Goal: Information Seeking & Learning: Compare options

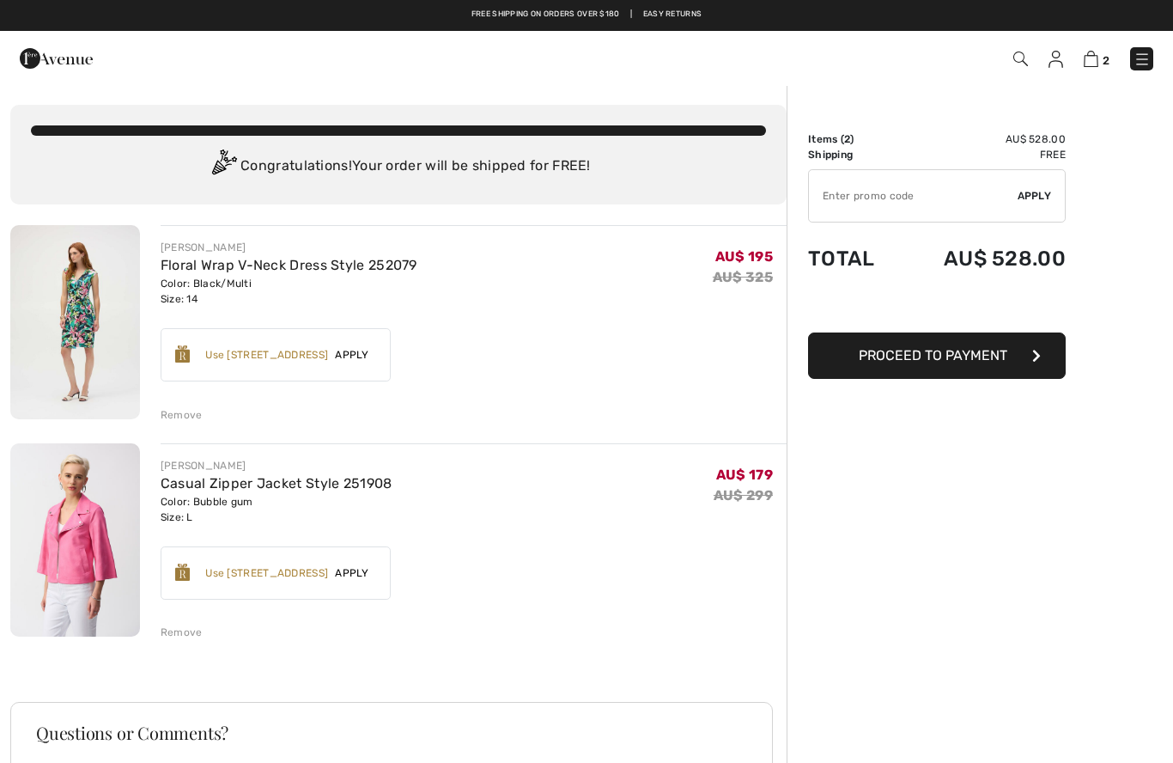
click at [1057, 58] on img at bounding box center [1056, 59] width 15 height 17
click at [1062, 58] on img at bounding box center [1056, 59] width 15 height 17
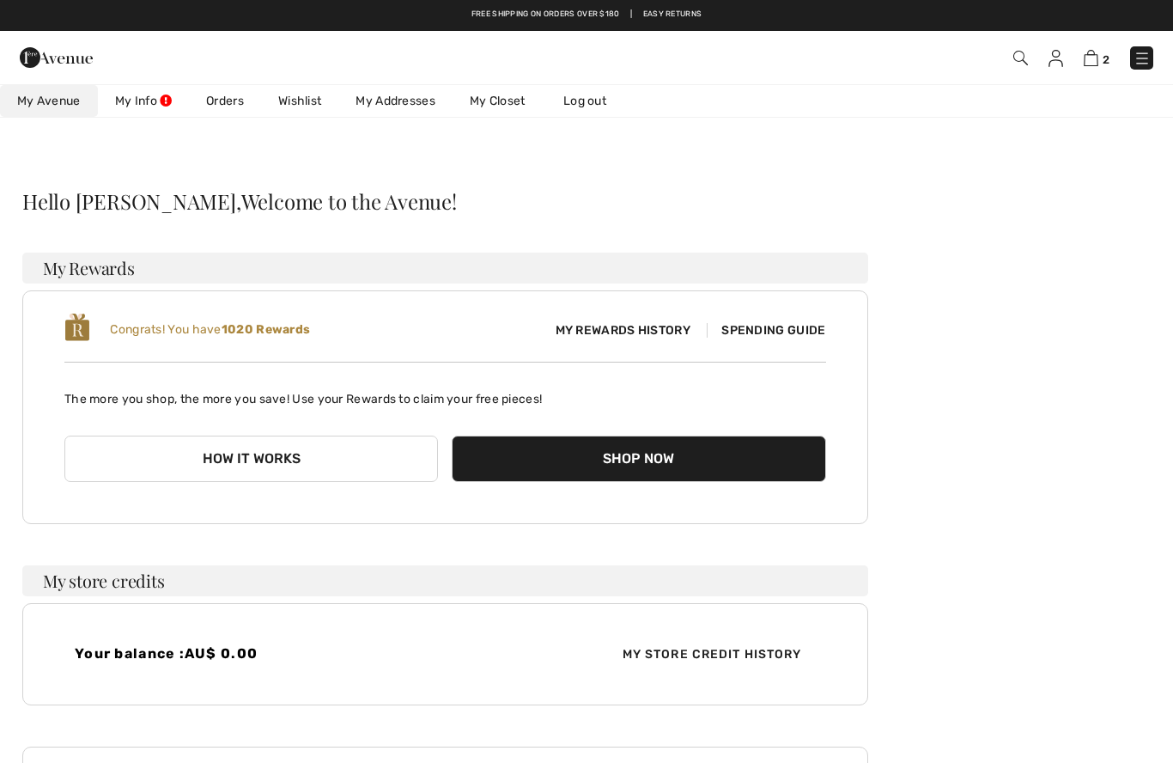
click at [275, 117] on link "Wishlist" at bounding box center [299, 101] width 77 height 32
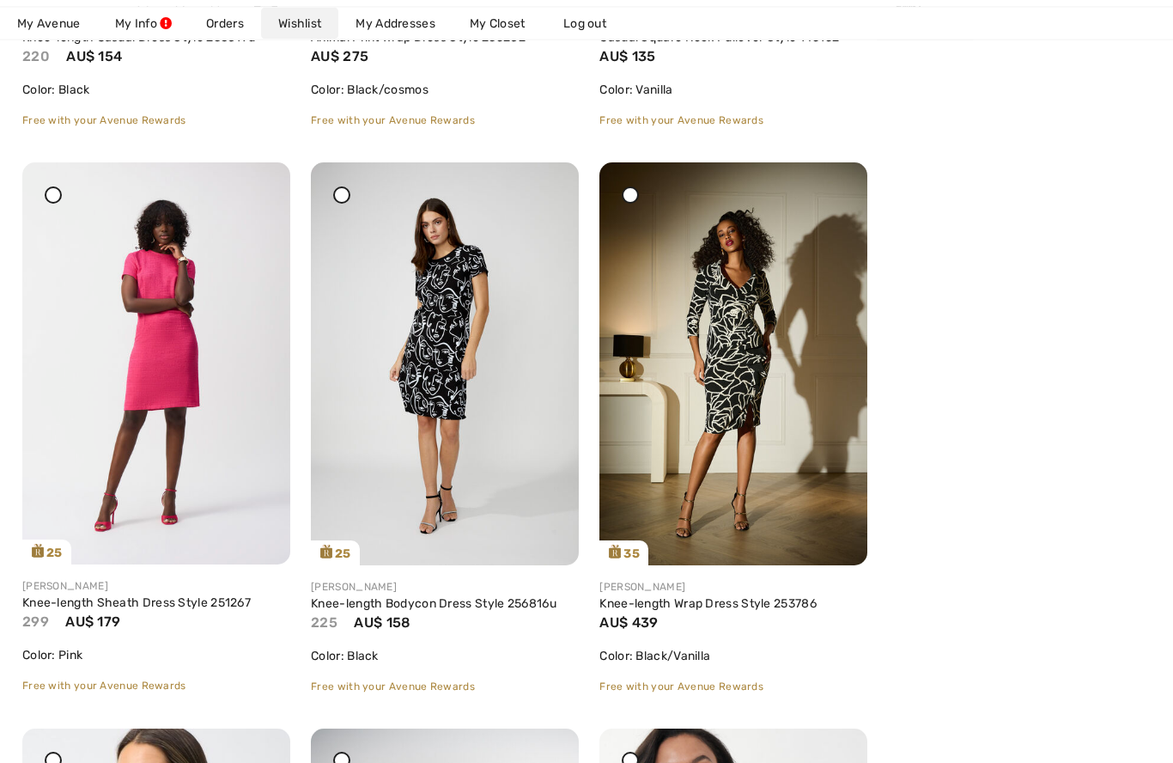
scroll to position [4731, 0]
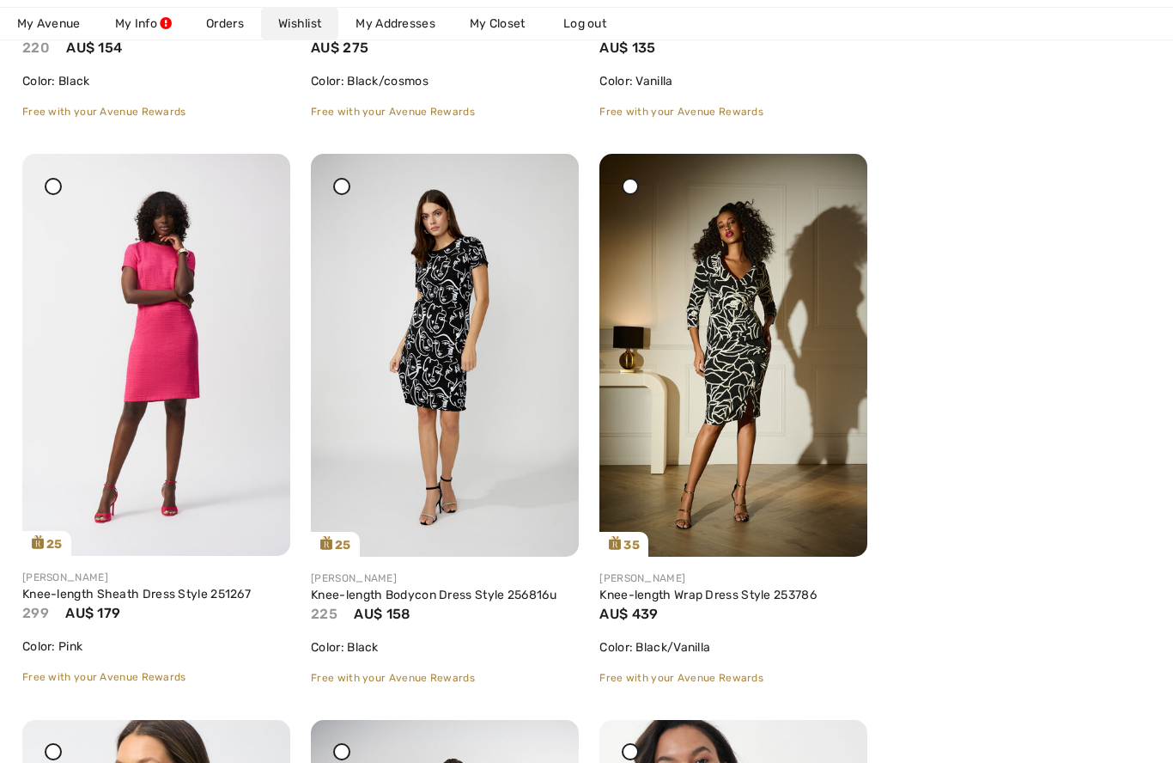
click at [507, 598] on link "Knee-length Bodycon Dress Style 256816u" at bounding box center [434, 595] width 246 height 15
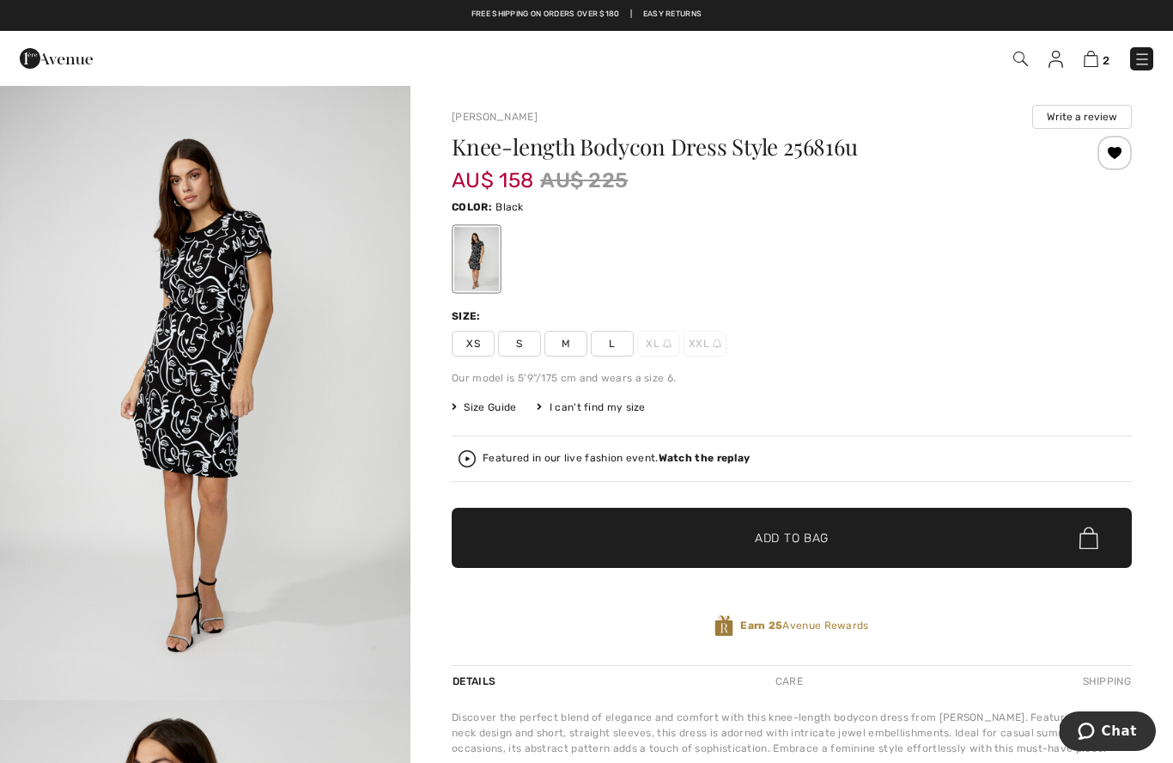
click at [1050, 65] on img at bounding box center [1056, 59] width 15 height 17
click at [1057, 58] on img at bounding box center [1056, 59] width 15 height 17
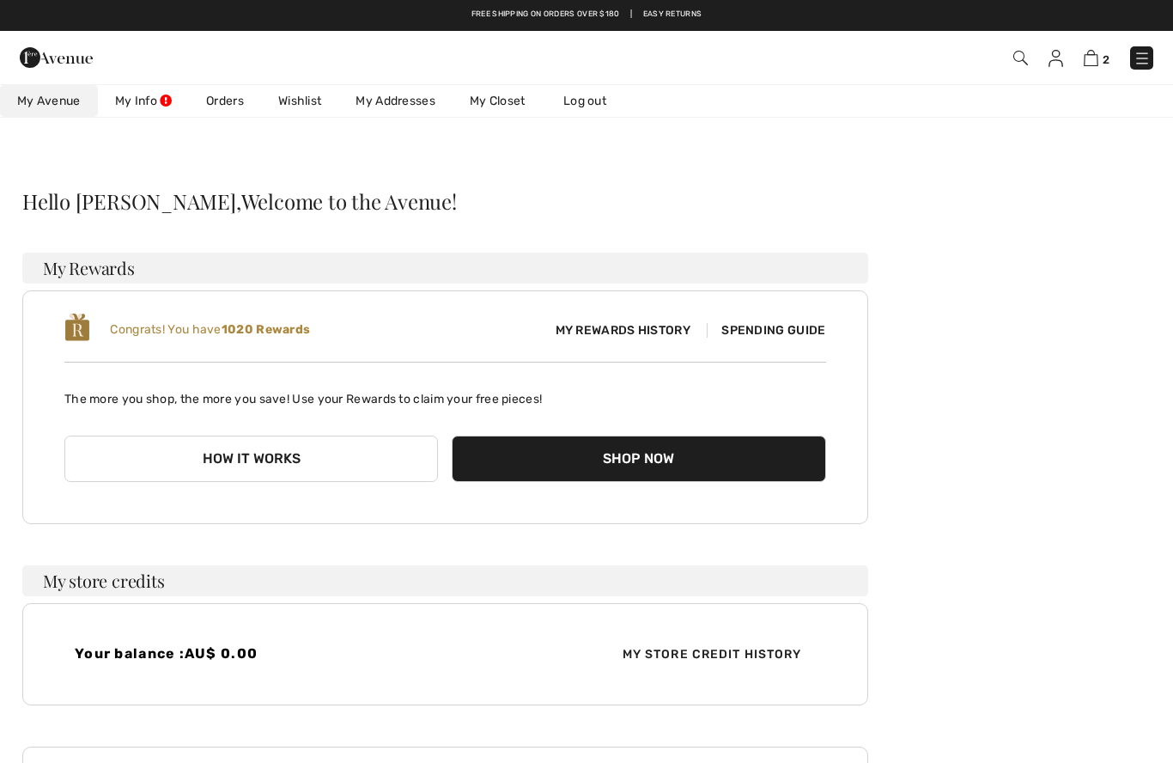
click at [286, 102] on link "Wishlist" at bounding box center [299, 101] width 77 height 32
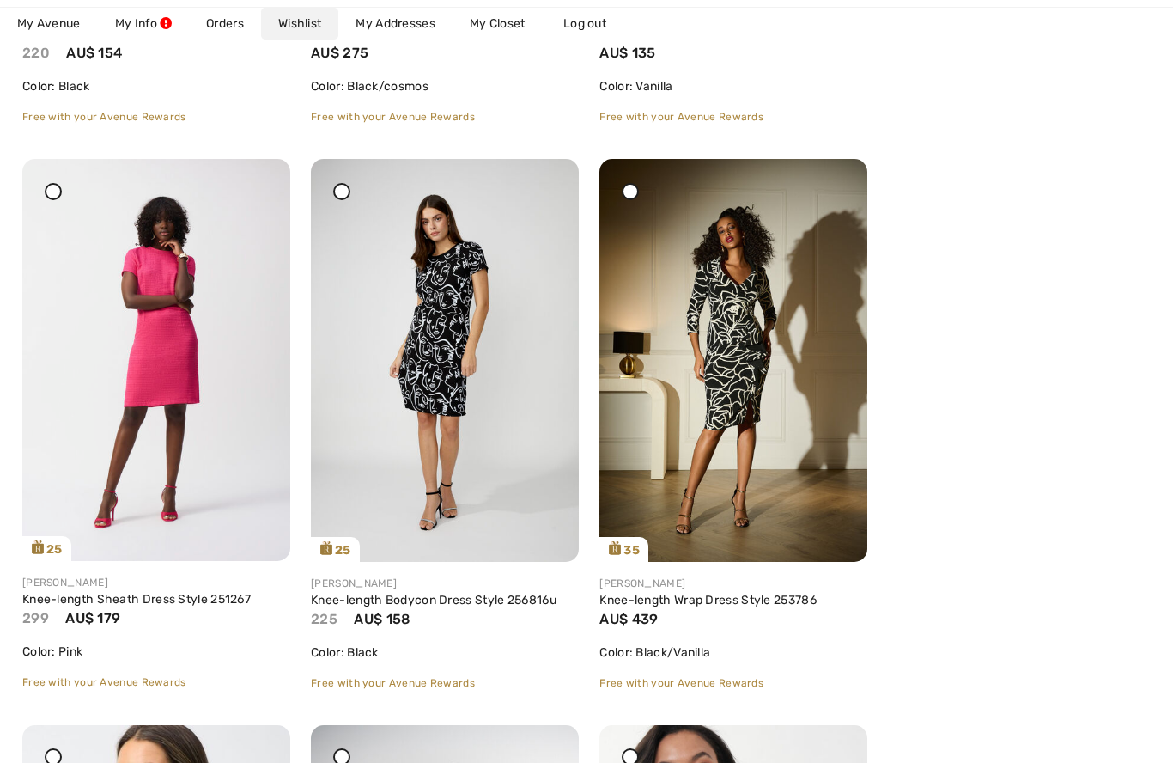
scroll to position [4729, 0]
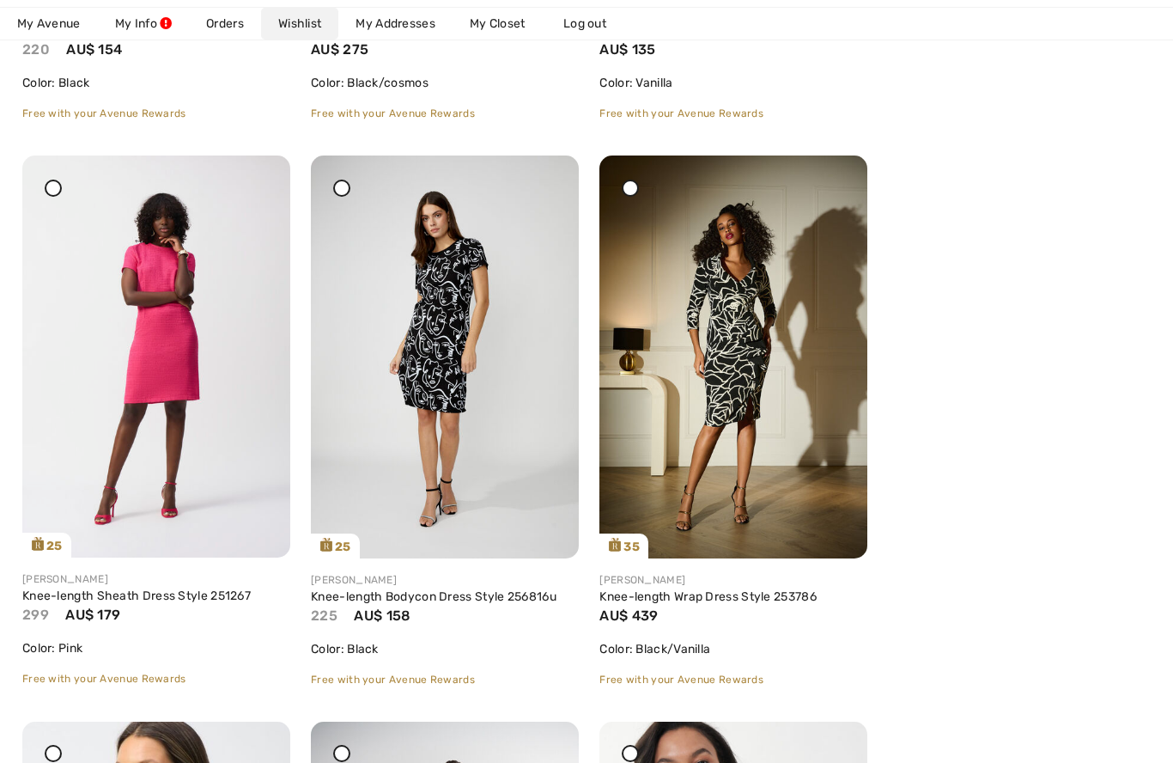
click at [101, 600] on link "Knee-length Sheath Dress Style 251267" at bounding box center [136, 595] width 228 height 15
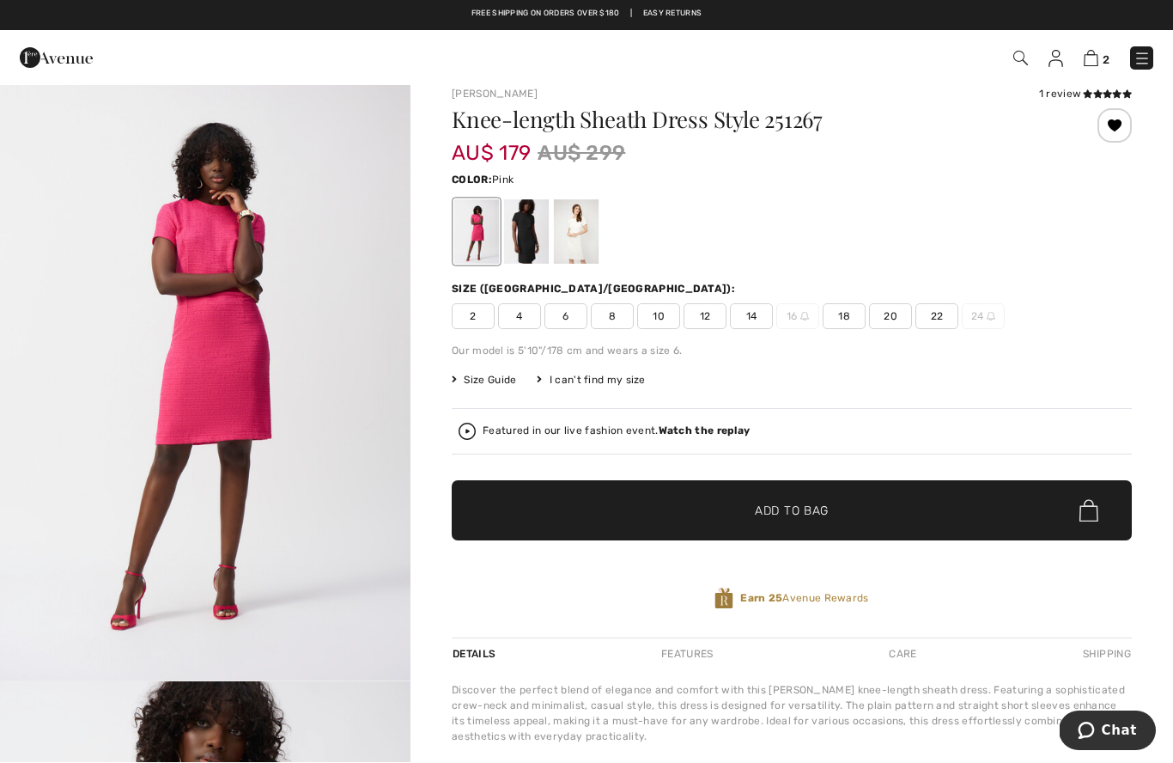
scroll to position [19, 0]
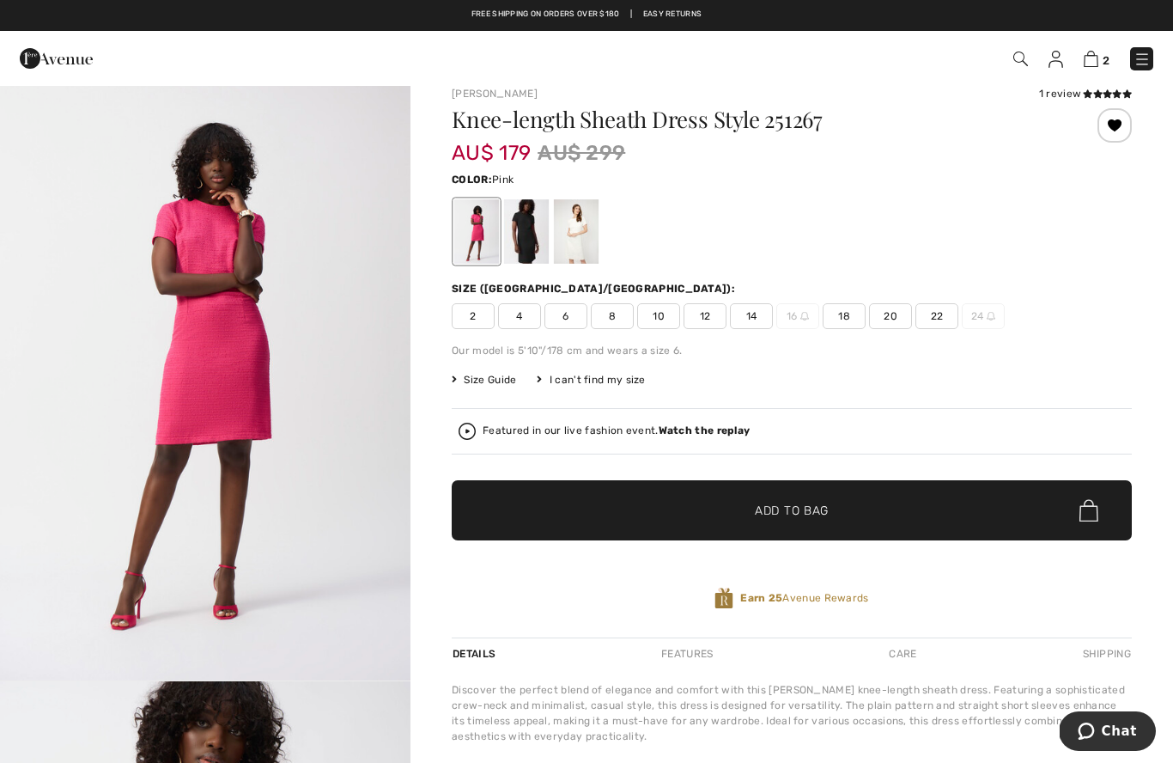
click at [529, 232] on div at bounding box center [526, 231] width 45 height 64
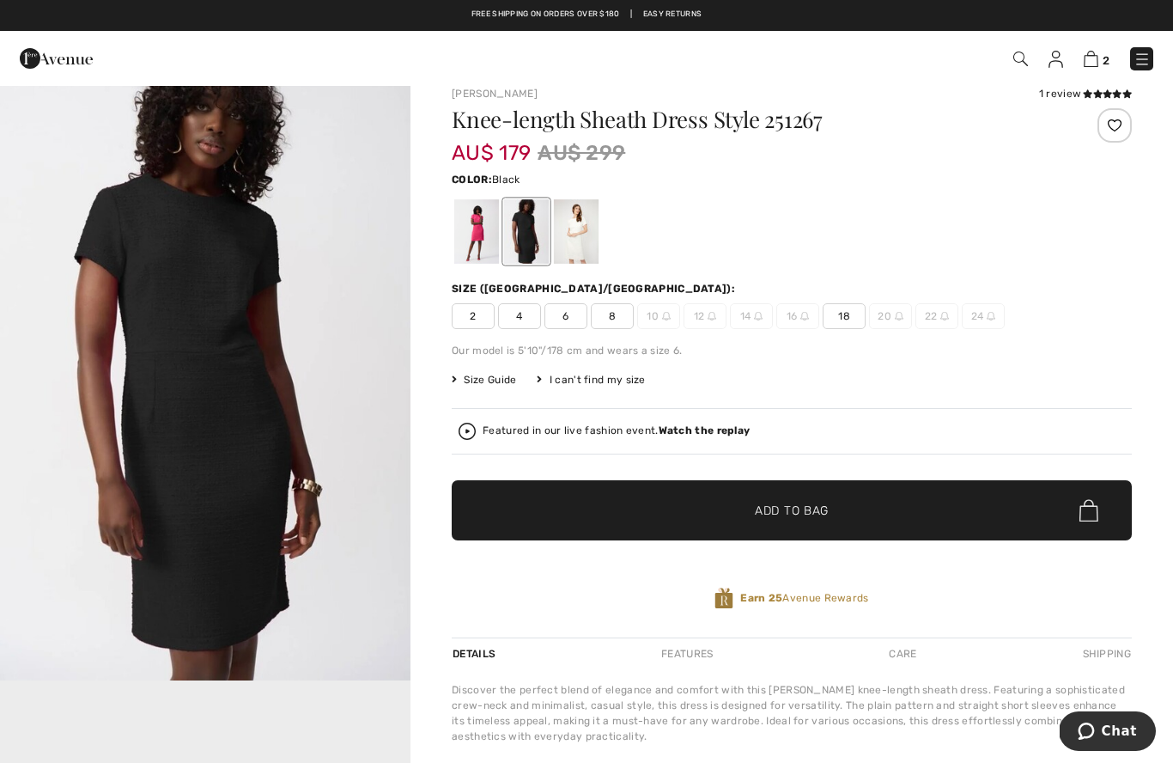
click at [585, 251] on div at bounding box center [576, 231] width 45 height 64
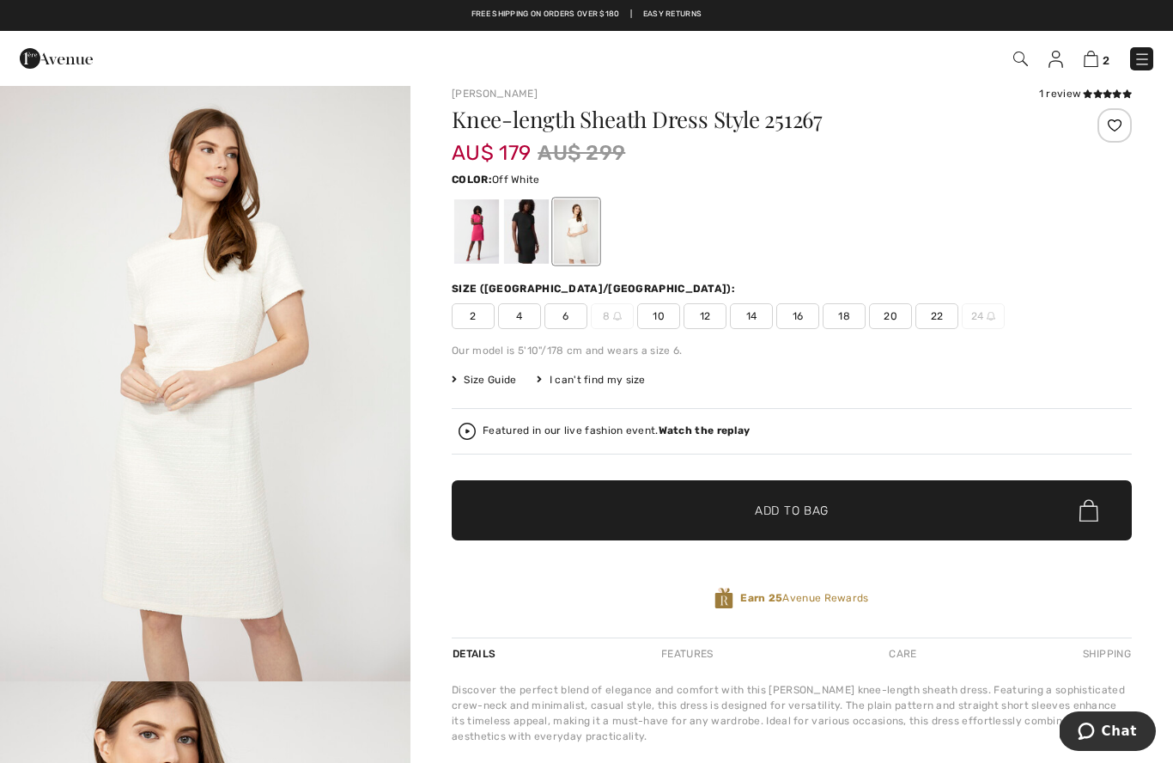
scroll to position [0, 0]
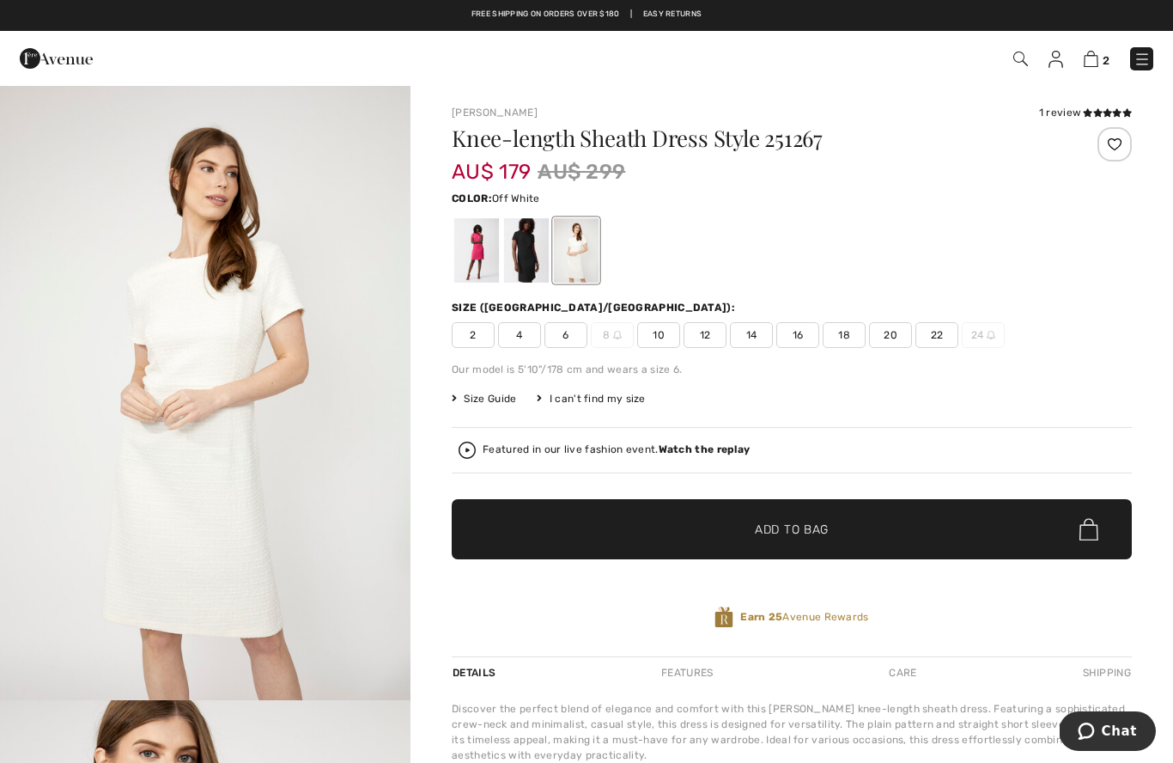
click at [1056, 65] on img at bounding box center [1056, 59] width 15 height 17
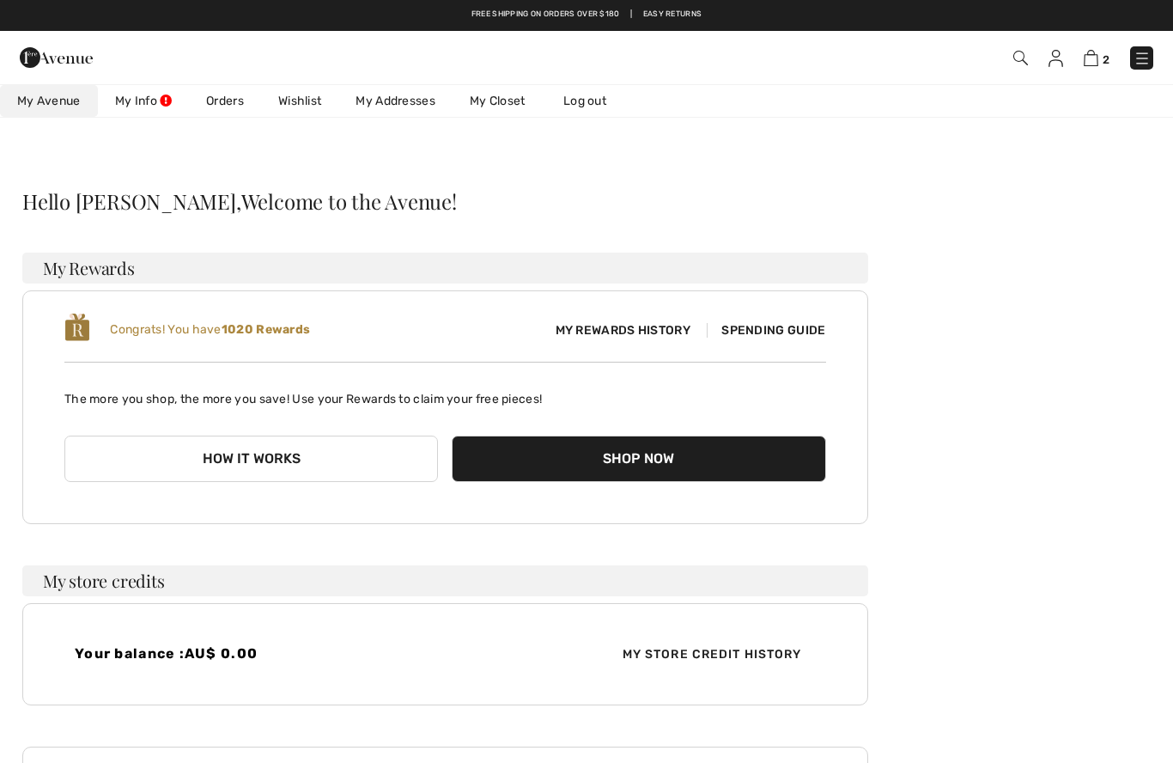
click at [310, 93] on link "Wishlist" at bounding box center [299, 101] width 77 height 32
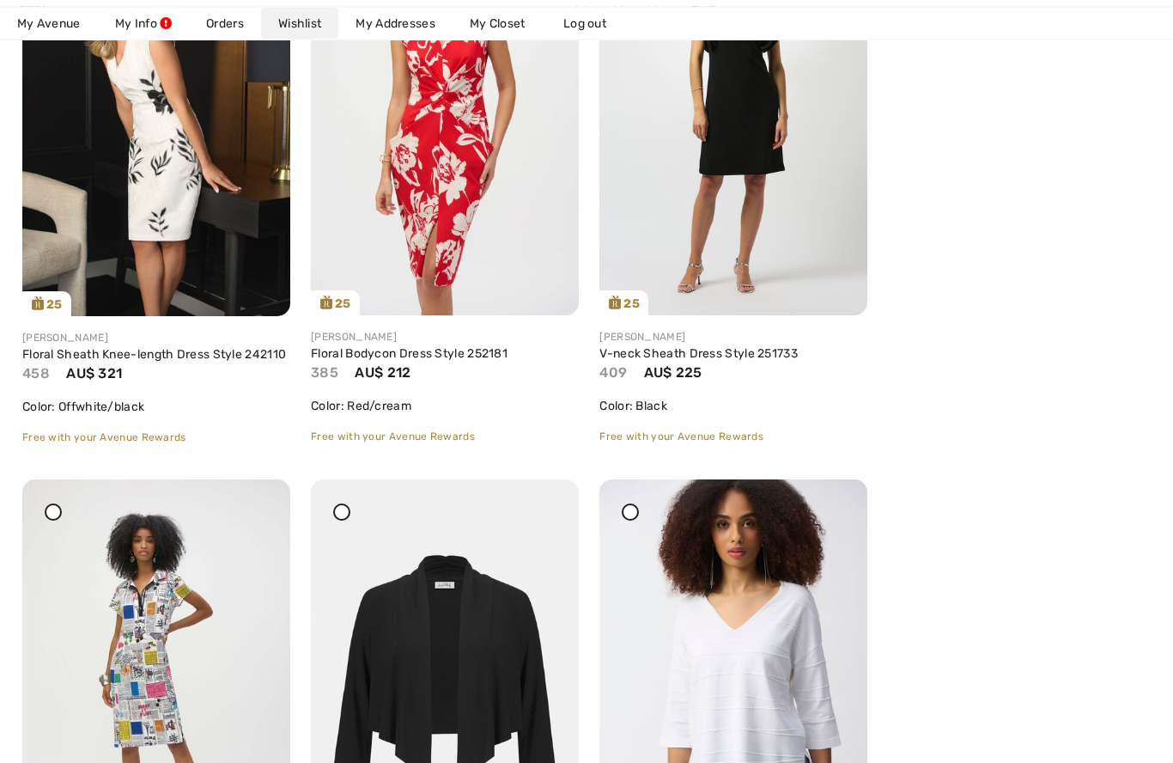
scroll to position [6102, 0]
click at [105, 352] on link "Floral Sheath Knee-length Dress Style 242110" at bounding box center [154, 354] width 264 height 15
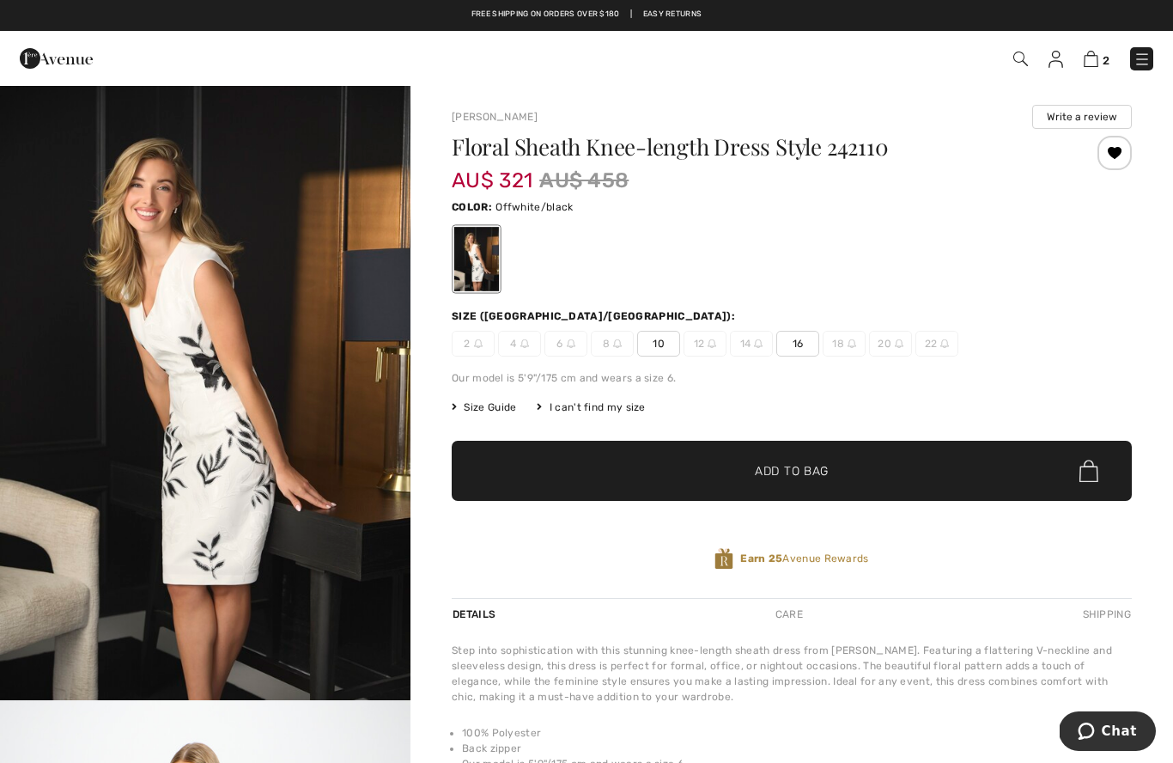
click at [1059, 63] on img at bounding box center [1056, 59] width 15 height 17
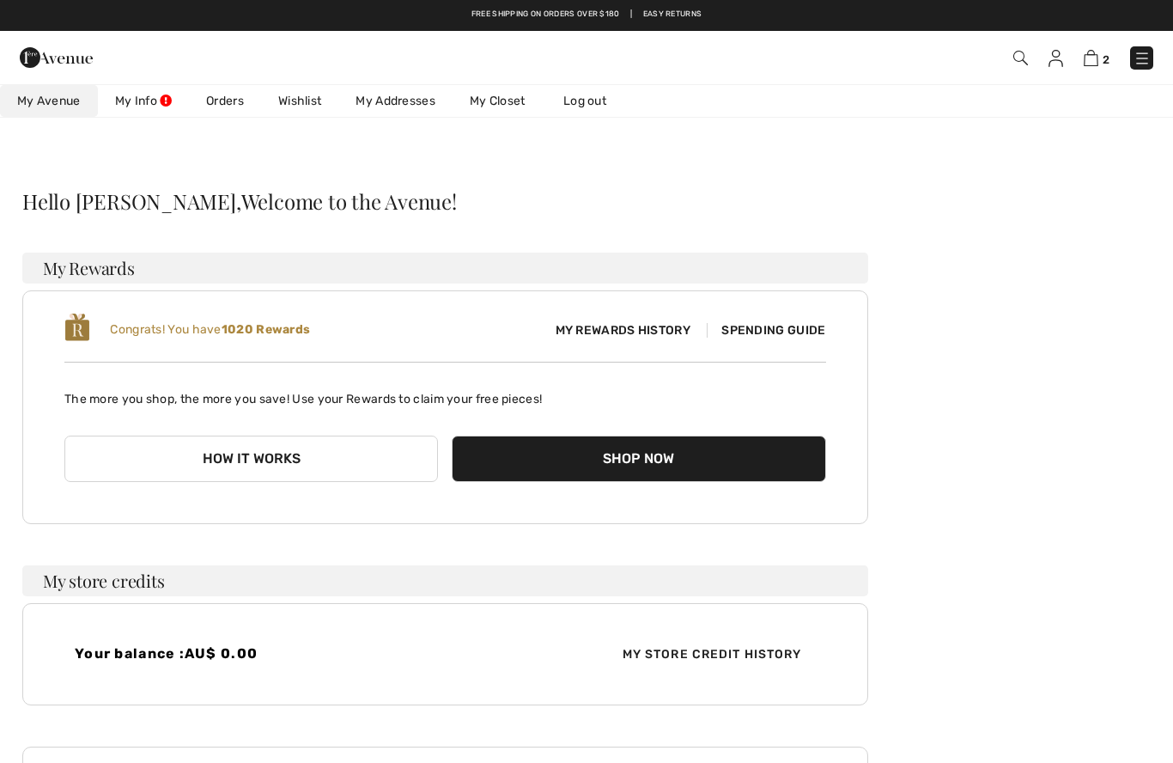
click at [297, 99] on link "Wishlist" at bounding box center [299, 101] width 77 height 32
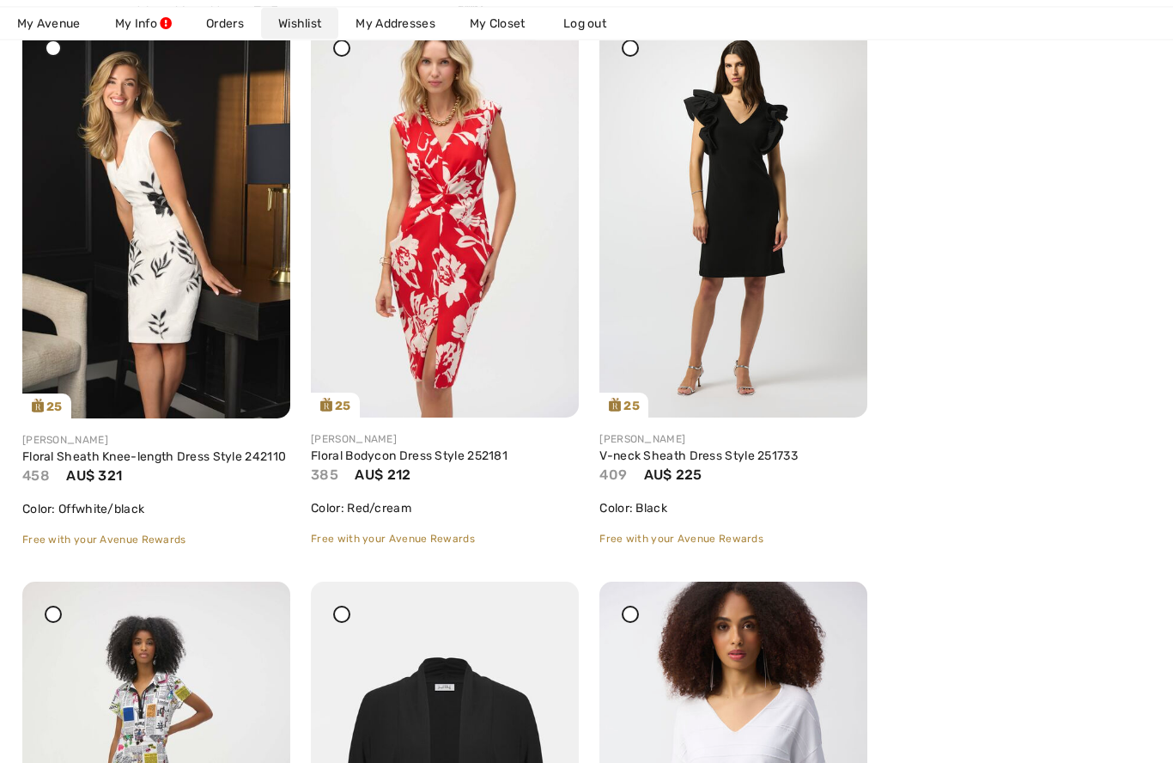
scroll to position [6000, 0]
click at [490, 460] on link "Floral Bodycon Dress Style 252181" at bounding box center [409, 455] width 197 height 15
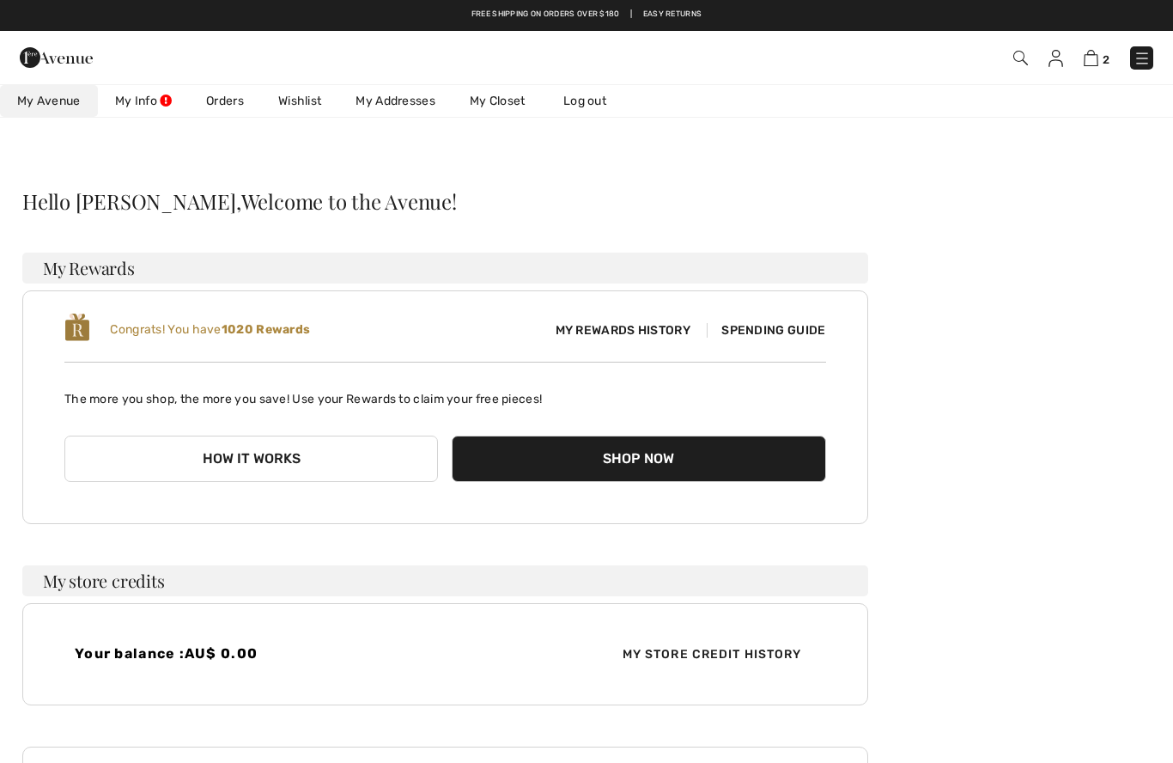
click at [305, 110] on link "Wishlist" at bounding box center [299, 101] width 77 height 32
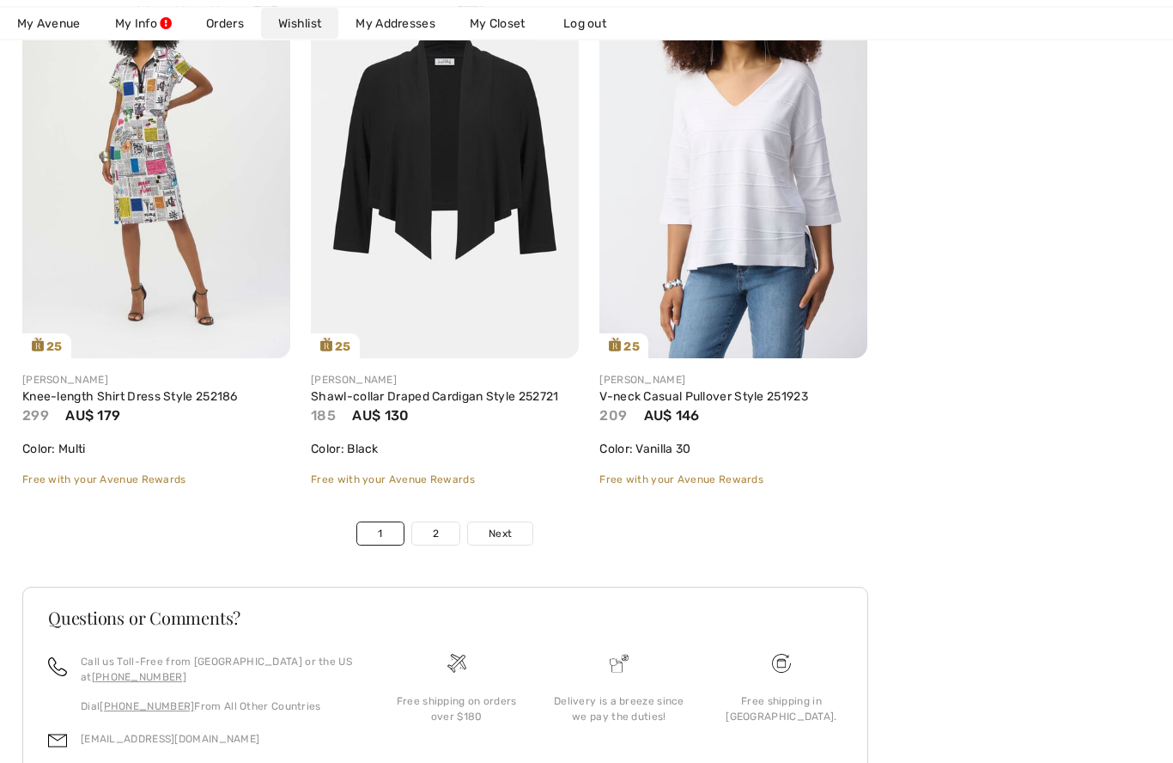
scroll to position [6625, 0]
click at [102, 399] on link "Knee-length Shirt Dress Style 252186" at bounding box center [130, 396] width 216 height 15
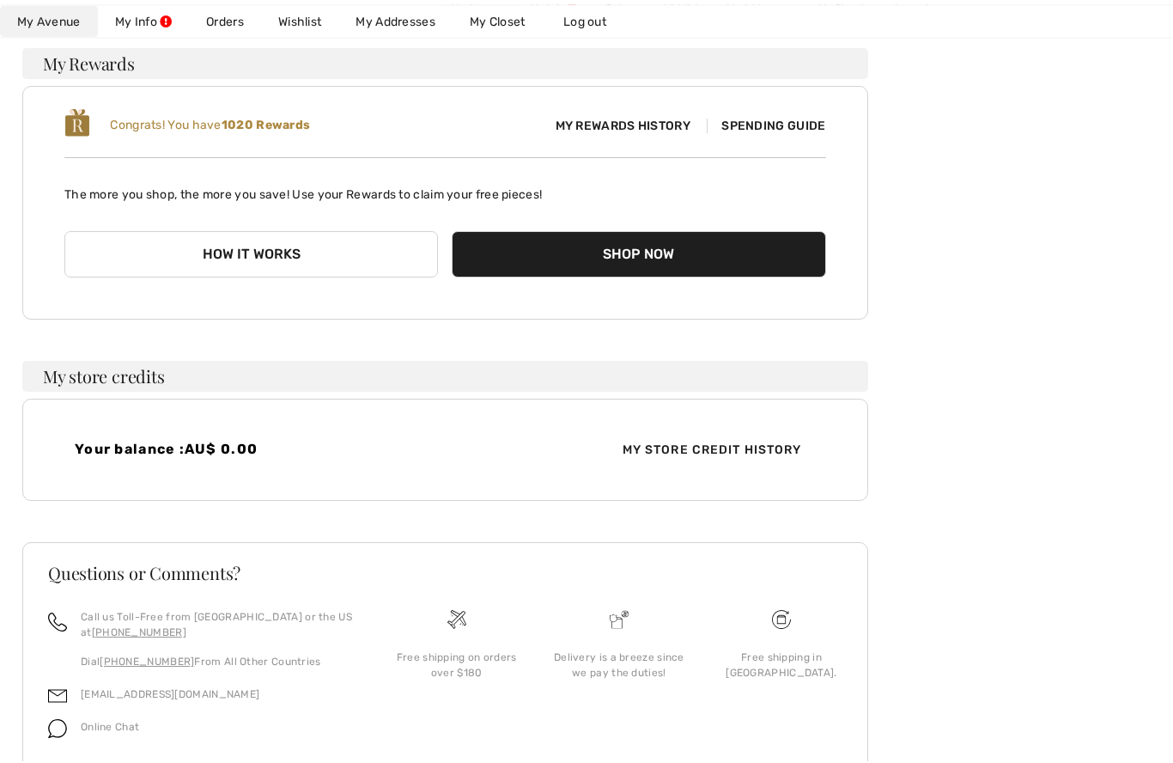
scroll to position [202, 0]
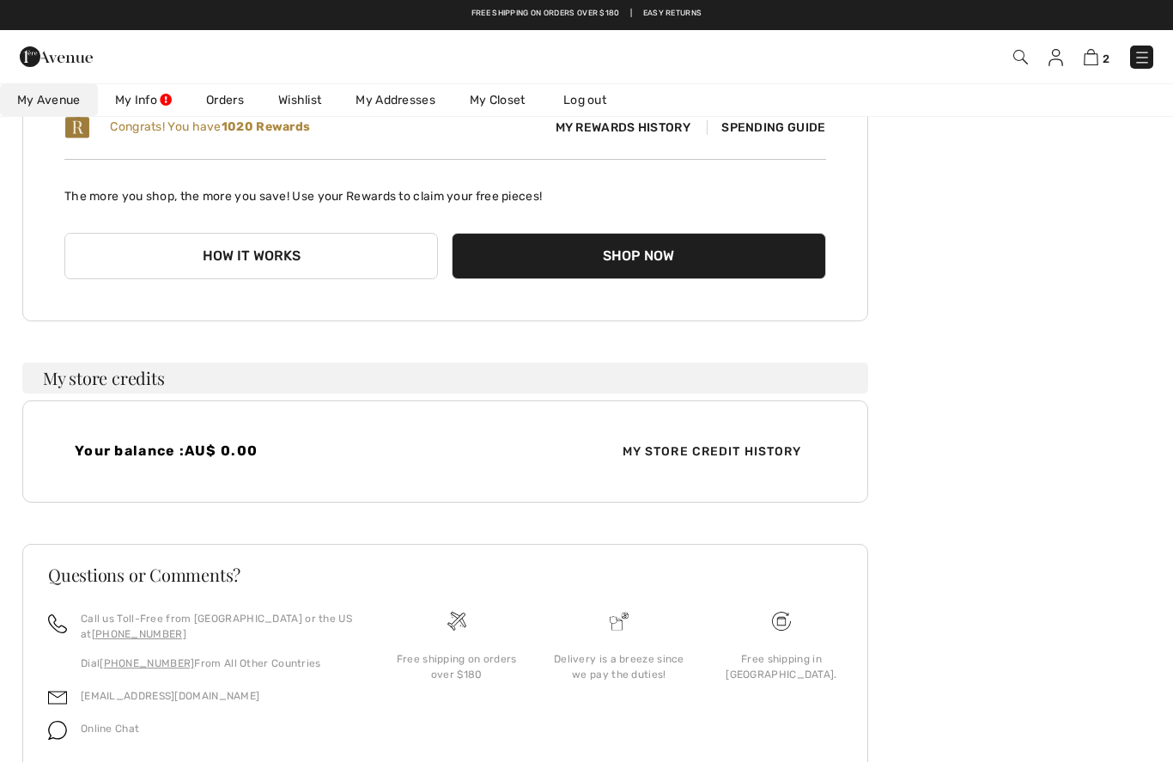
click at [305, 108] on link "Wishlist" at bounding box center [299, 101] width 77 height 32
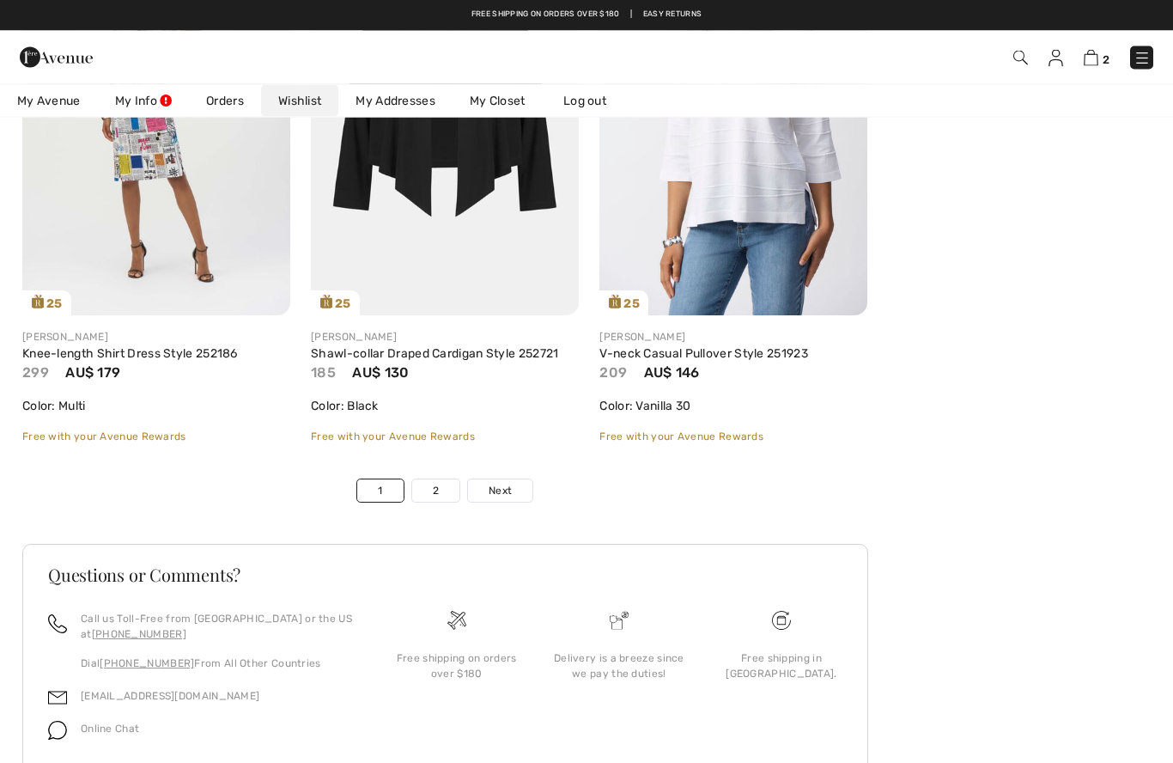
scroll to position [6667, 0]
click at [502, 501] on link "Next" at bounding box center [500, 491] width 64 height 22
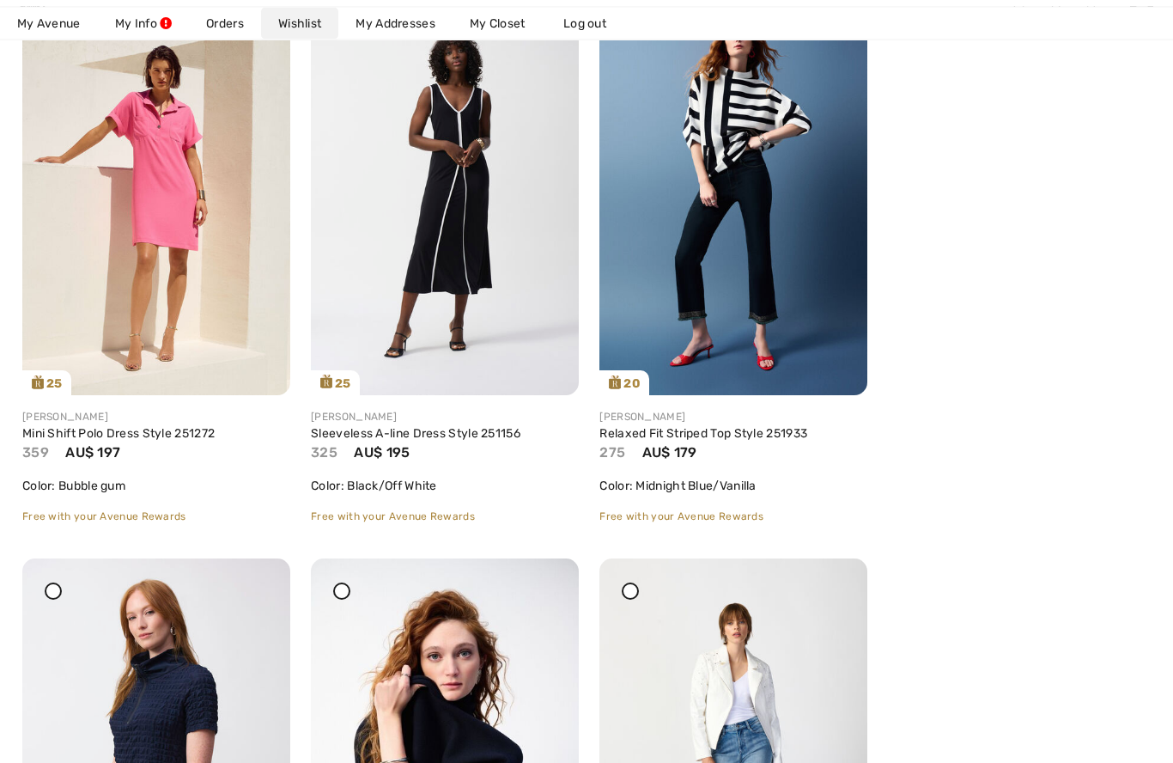
scroll to position [917, 0]
click at [506, 437] on link "Sleeveless A-line Dress Style 251156" at bounding box center [416, 433] width 210 height 15
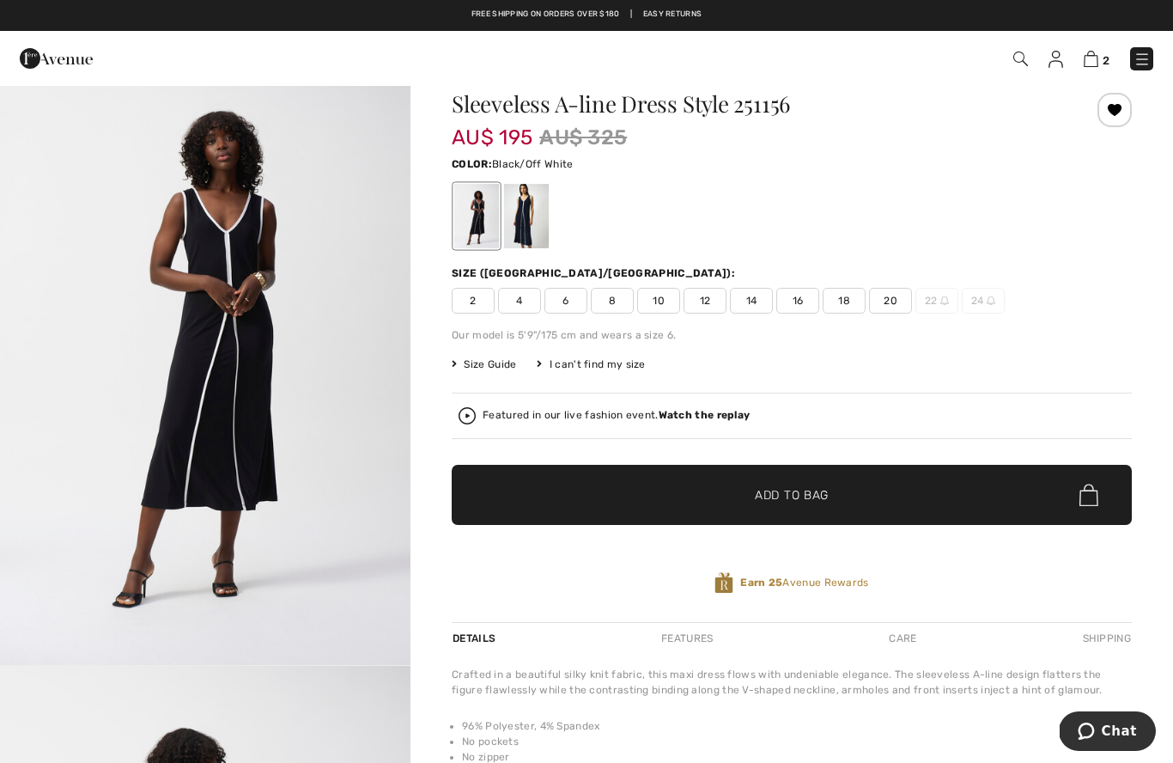
scroll to position [44, 0]
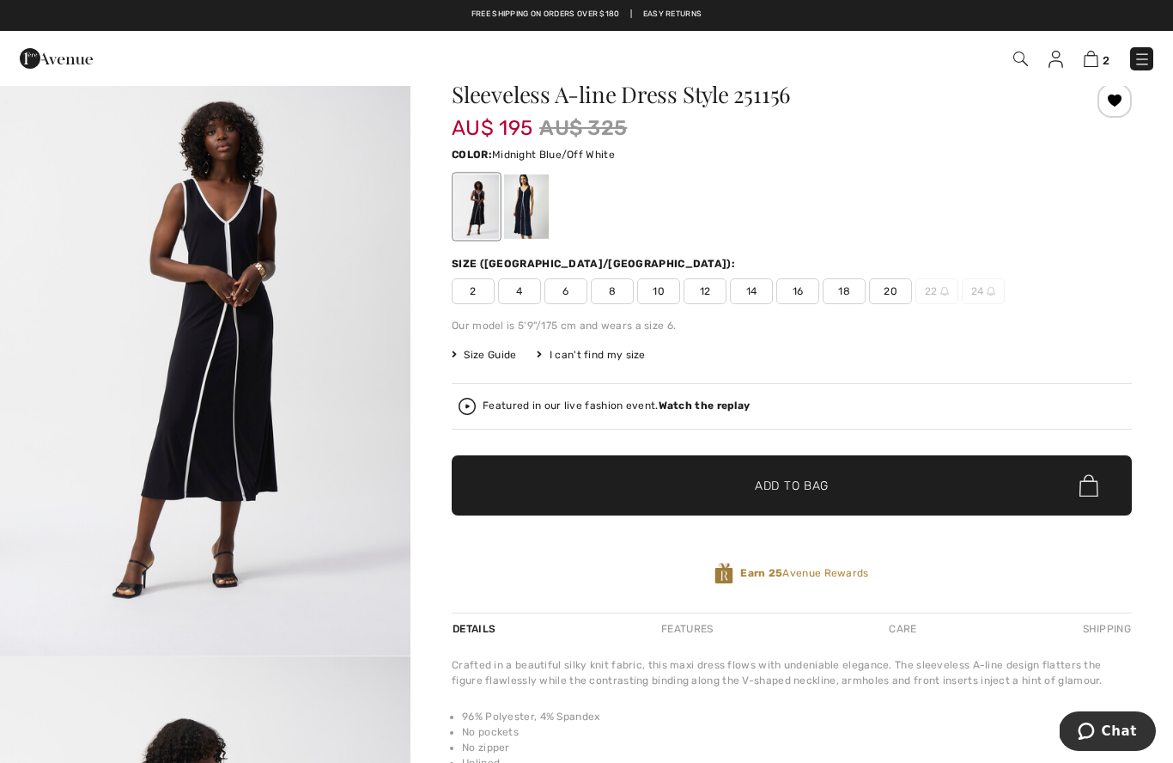
click at [527, 198] on div at bounding box center [526, 206] width 45 height 64
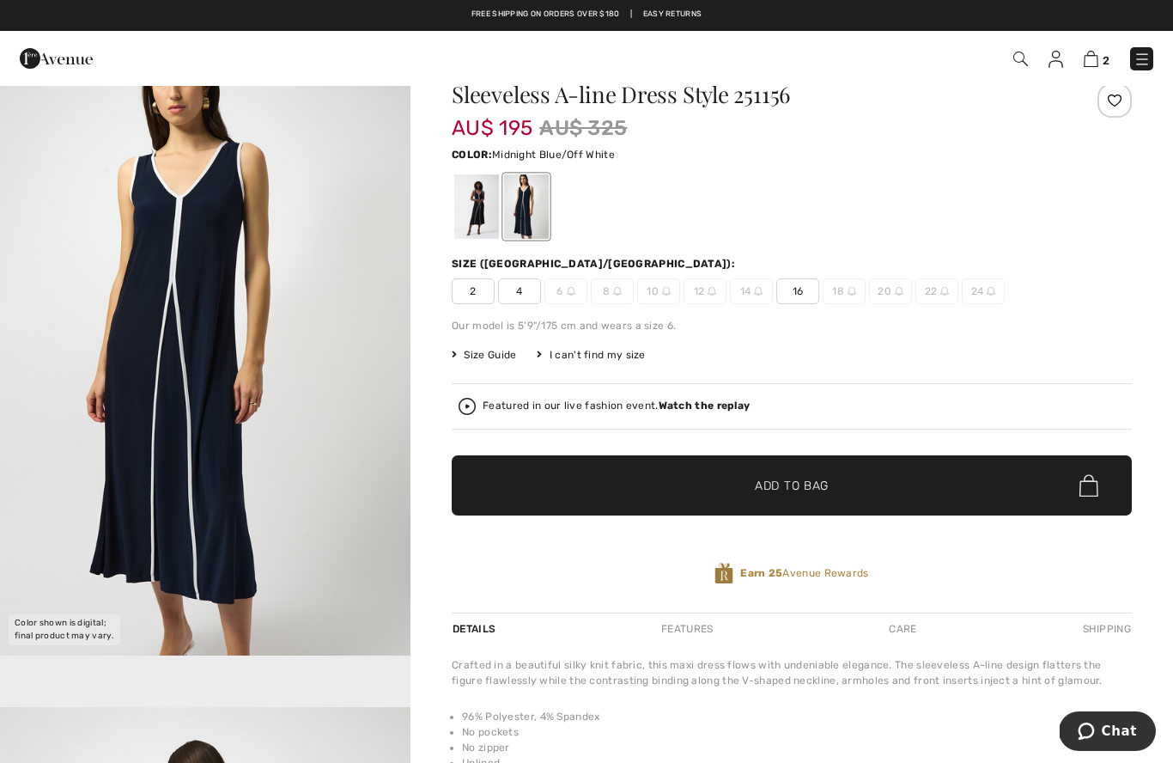
click at [476, 225] on div at bounding box center [476, 206] width 45 height 64
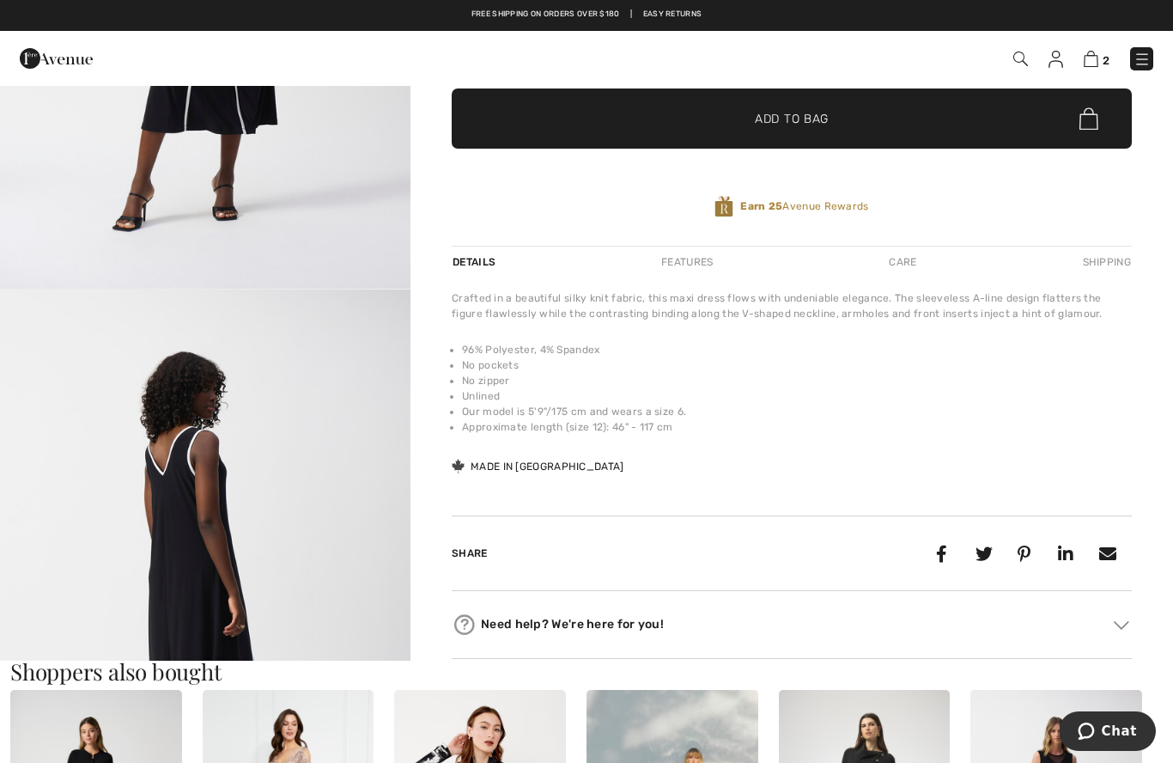
scroll to position [407, 0]
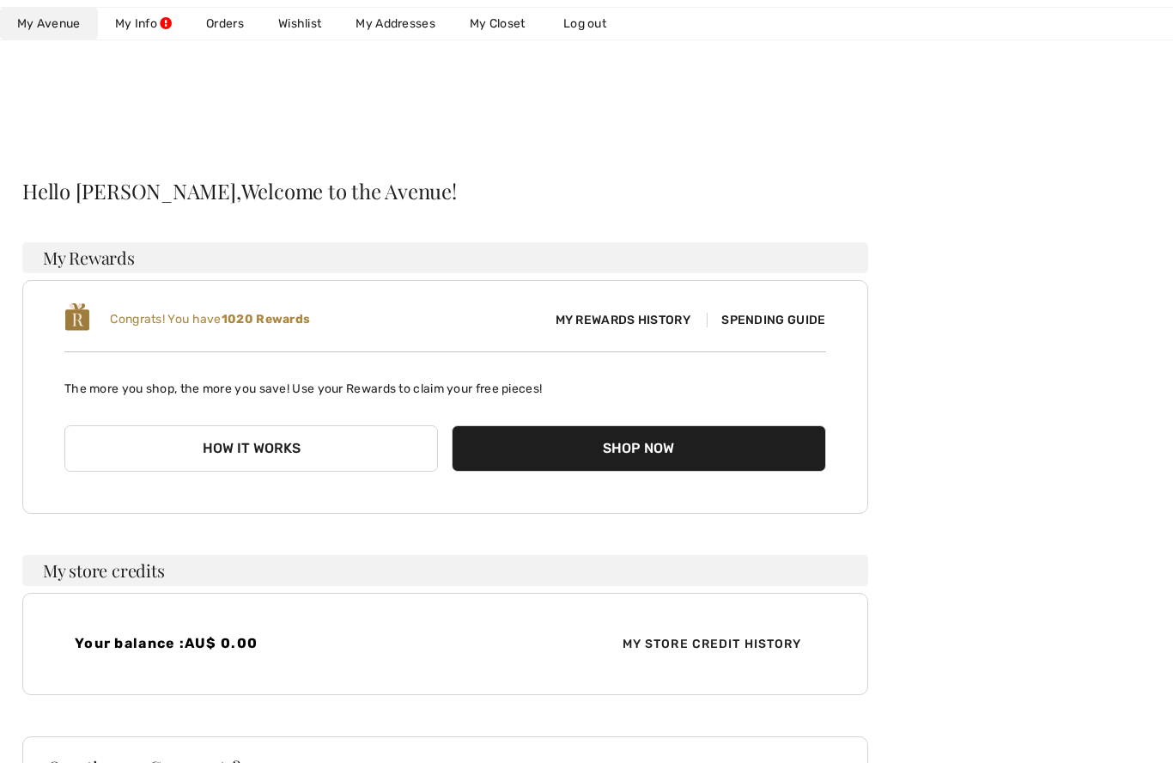
scroll to position [11, 0]
click at [311, 32] on link "Wishlist" at bounding box center [299, 24] width 77 height 32
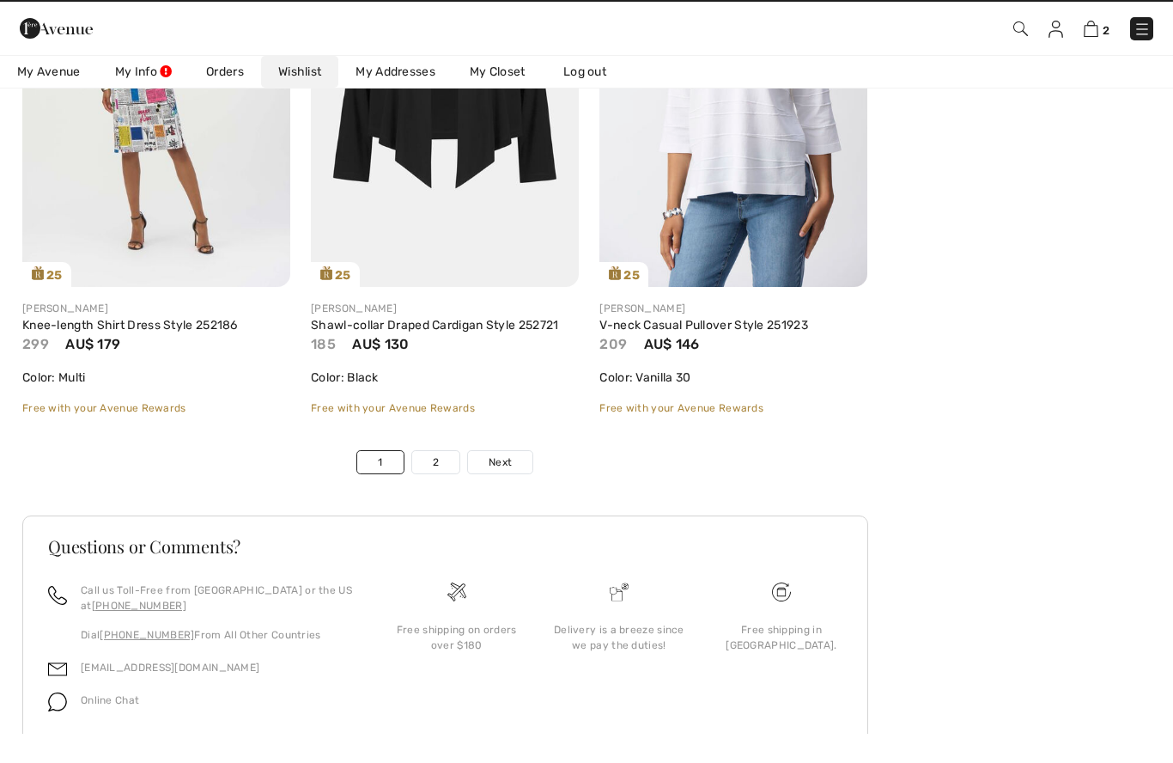
scroll to position [6667, 0]
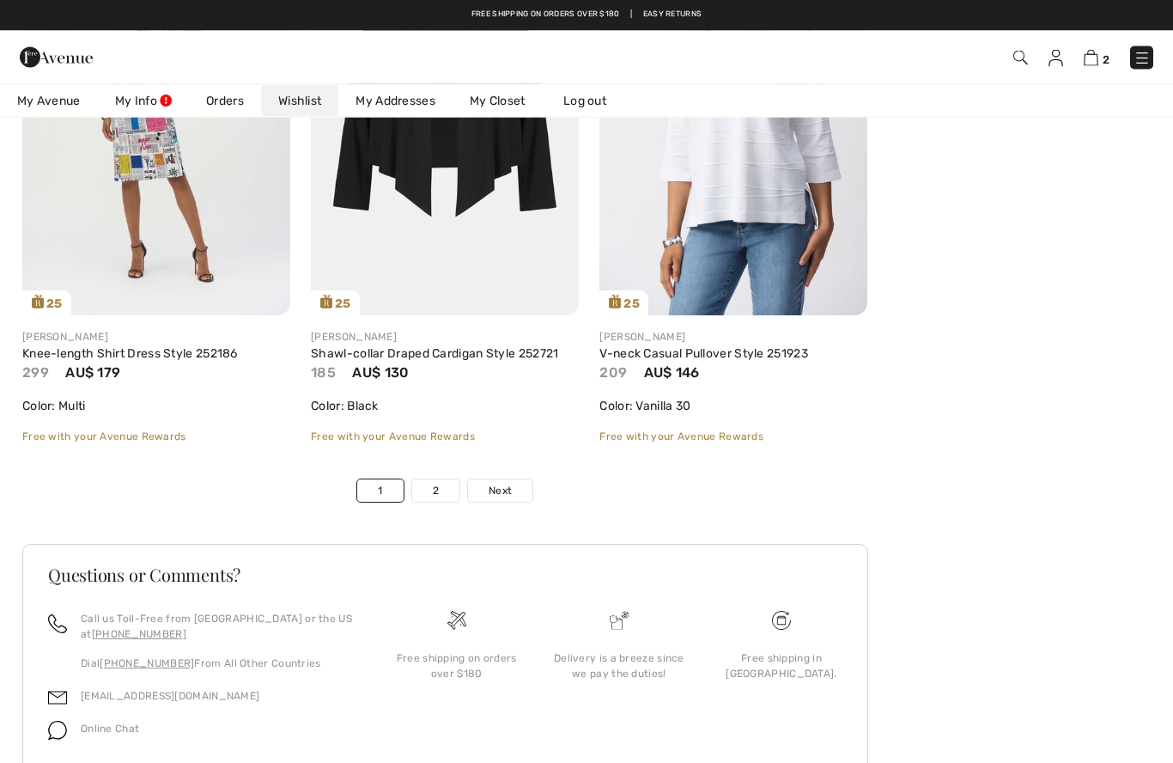
click at [514, 496] on link "Next" at bounding box center [500, 491] width 64 height 22
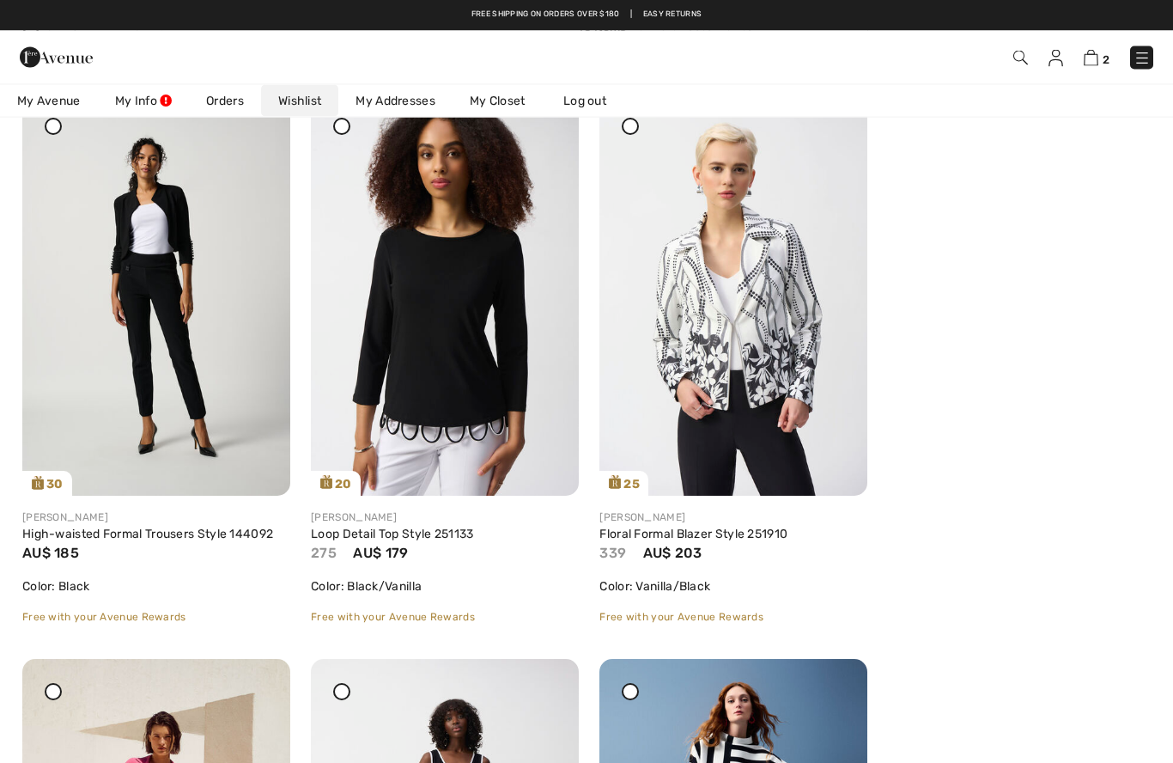
scroll to position [252, 0]
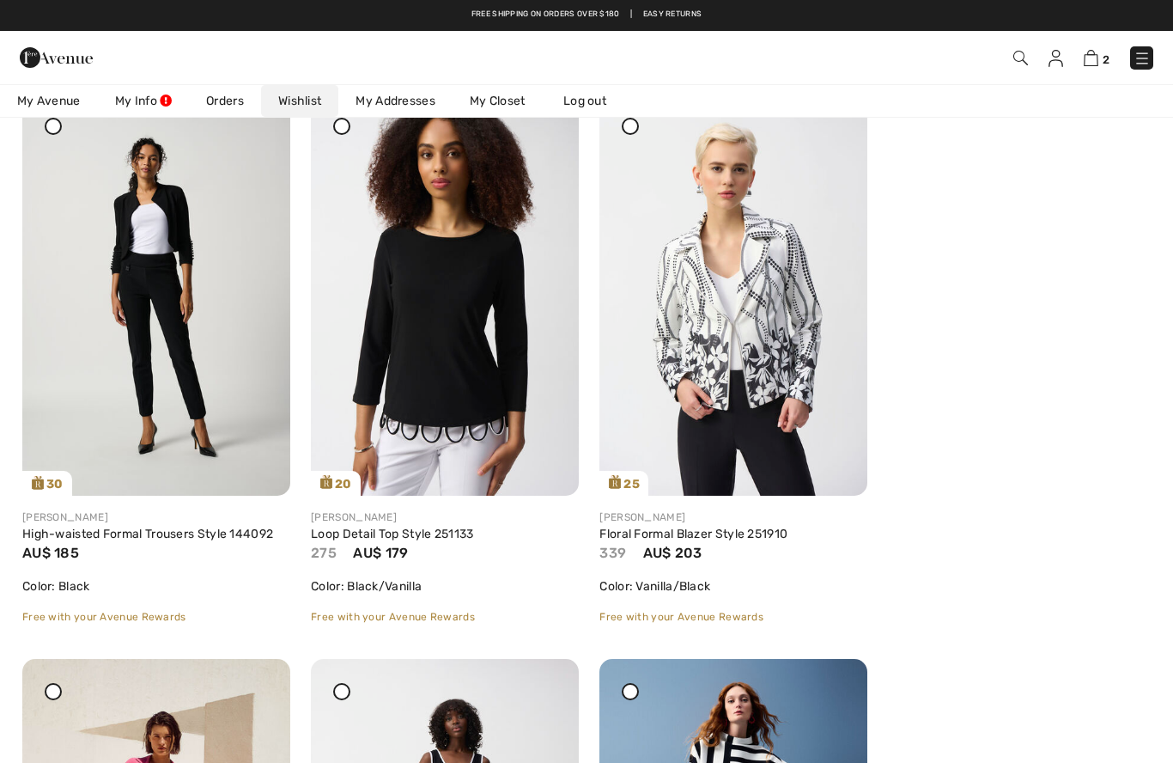
click at [1140, 59] on img at bounding box center [1142, 58] width 17 height 17
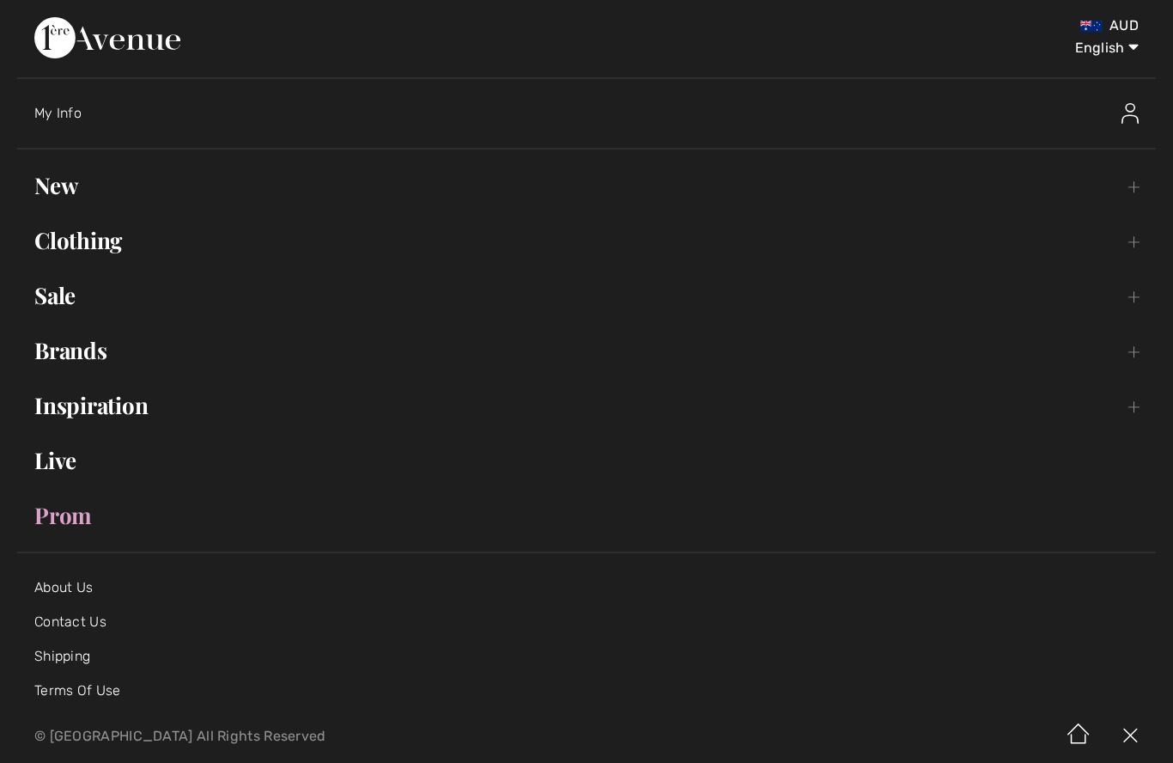
click at [70, 467] on link "Live" at bounding box center [586, 460] width 1139 height 38
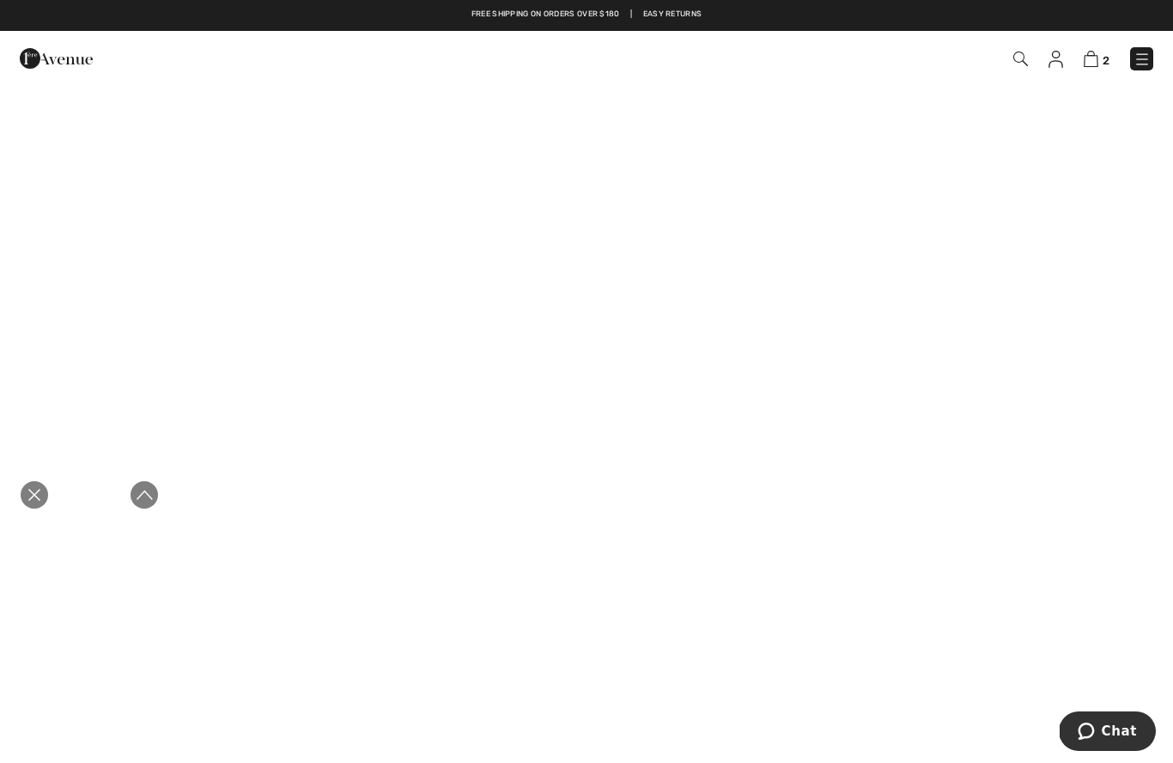
click at [1146, 55] on img at bounding box center [1142, 59] width 17 height 17
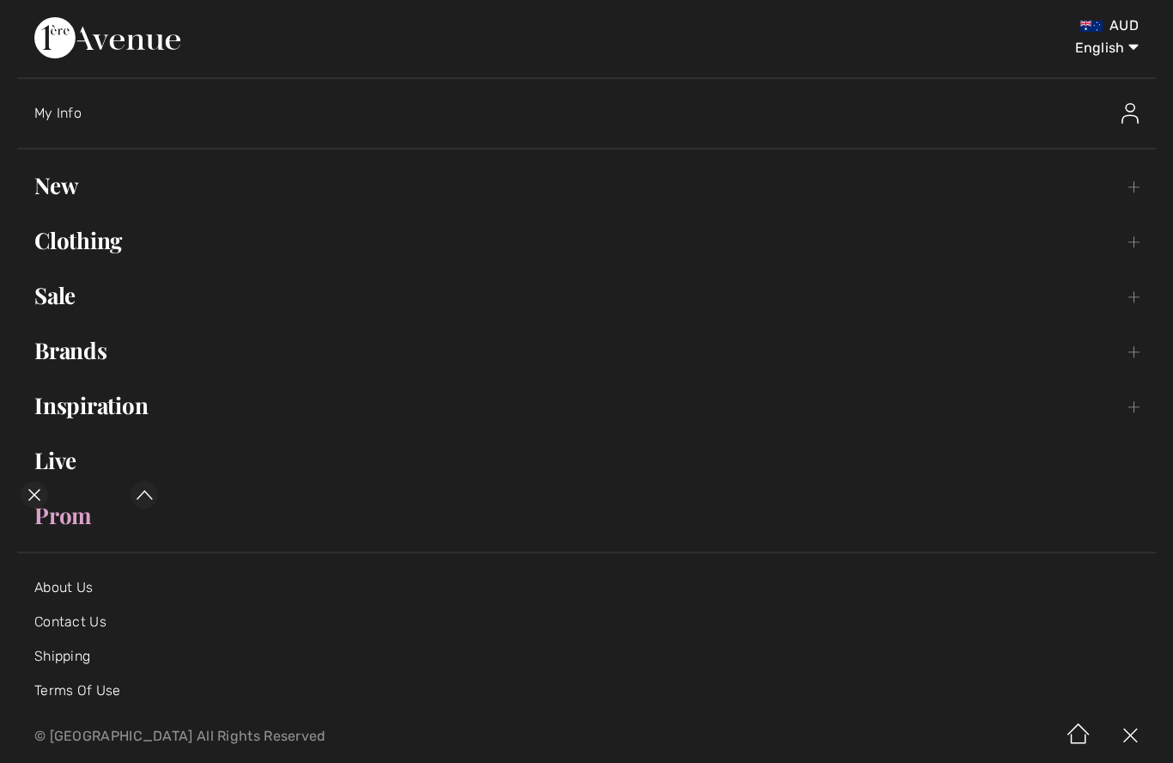
click at [27, 483] on div "Close live curation" at bounding box center [34, 494] width 41 height 41
click at [71, 232] on link "Clothing Toggle submenu" at bounding box center [586, 241] width 1139 height 38
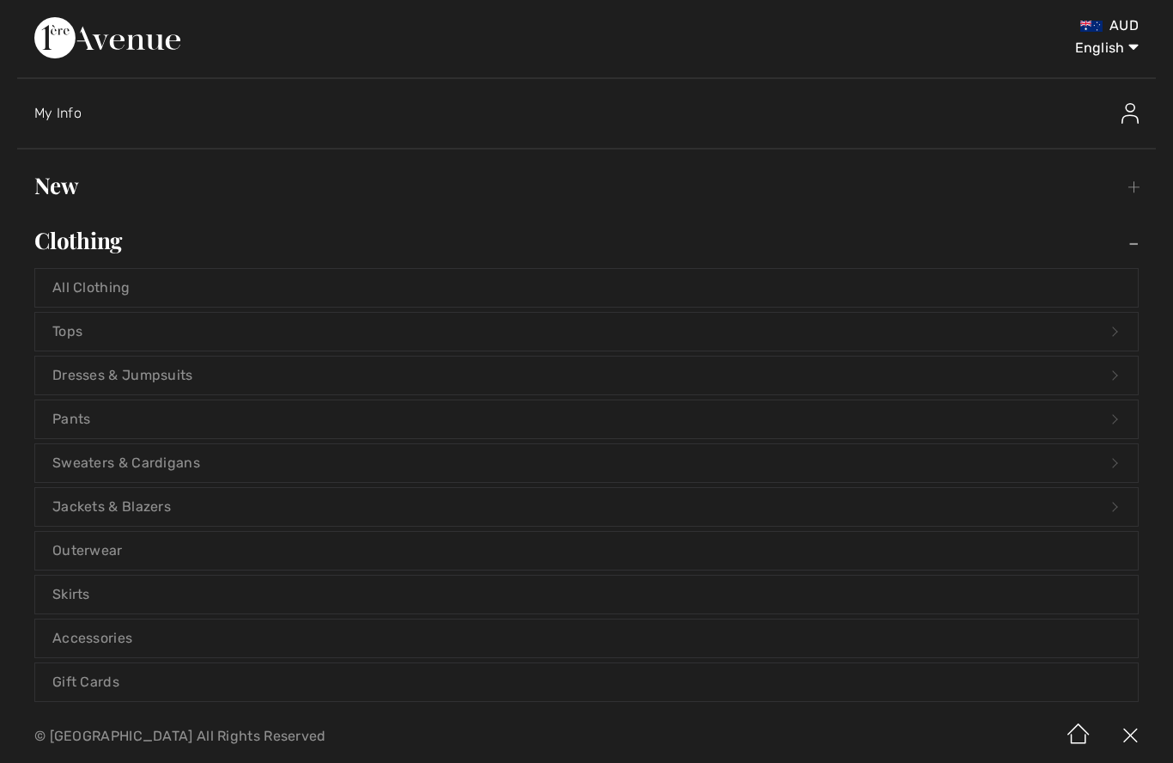
click at [88, 365] on link "Dresses & Jumpsuits Open submenu" at bounding box center [586, 375] width 1103 height 38
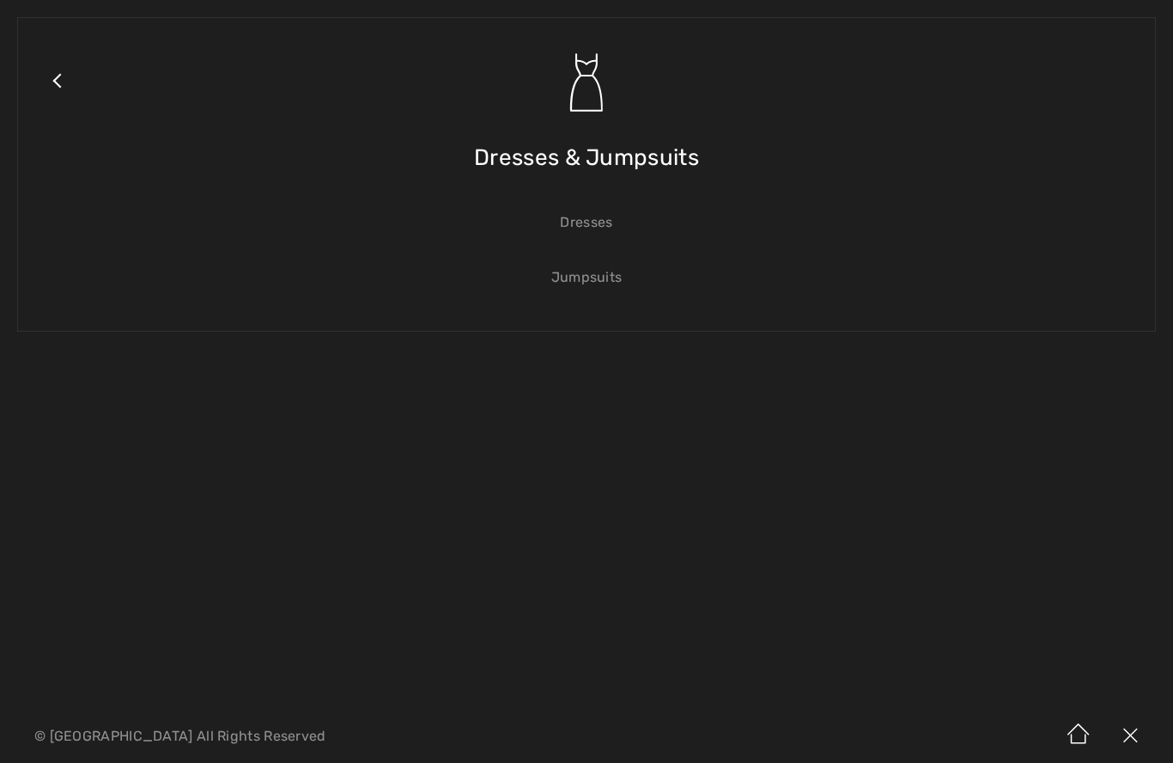
click at [572, 210] on link "Dresses" at bounding box center [586, 223] width 1103 height 38
click at [583, 227] on link "Dresses" at bounding box center [586, 223] width 1103 height 38
click at [1103, 296] on link "Jumpsuits" at bounding box center [586, 278] width 1103 height 38
click at [582, 223] on link "Dresses" at bounding box center [586, 223] width 1103 height 38
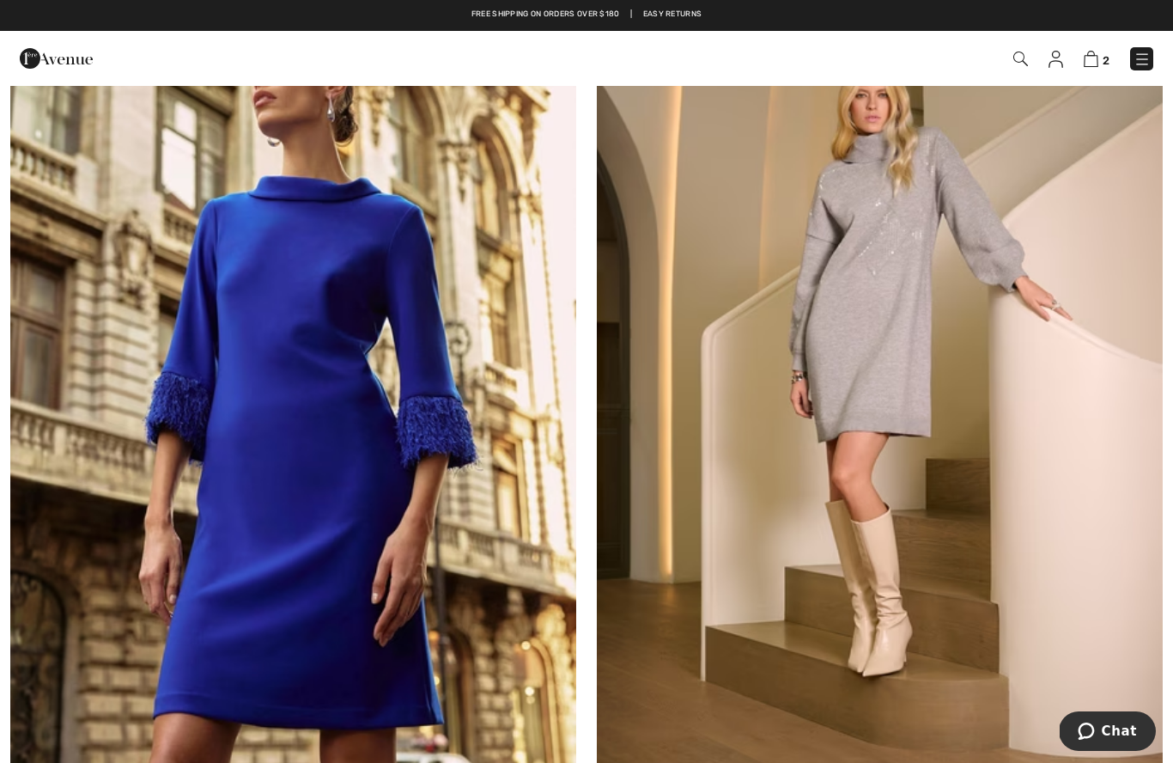
scroll to position [3915, 0]
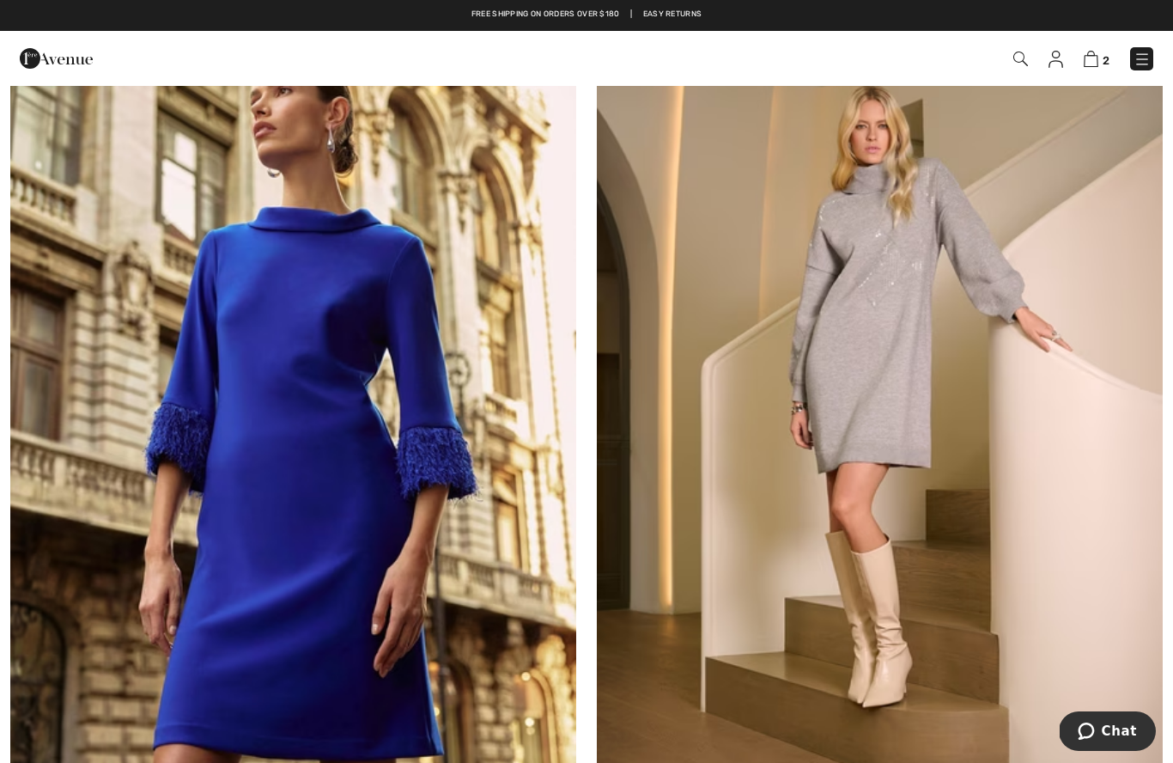
click at [264, 449] on img at bounding box center [293, 391] width 566 height 849
click at [257, 464] on img at bounding box center [293, 391] width 566 height 849
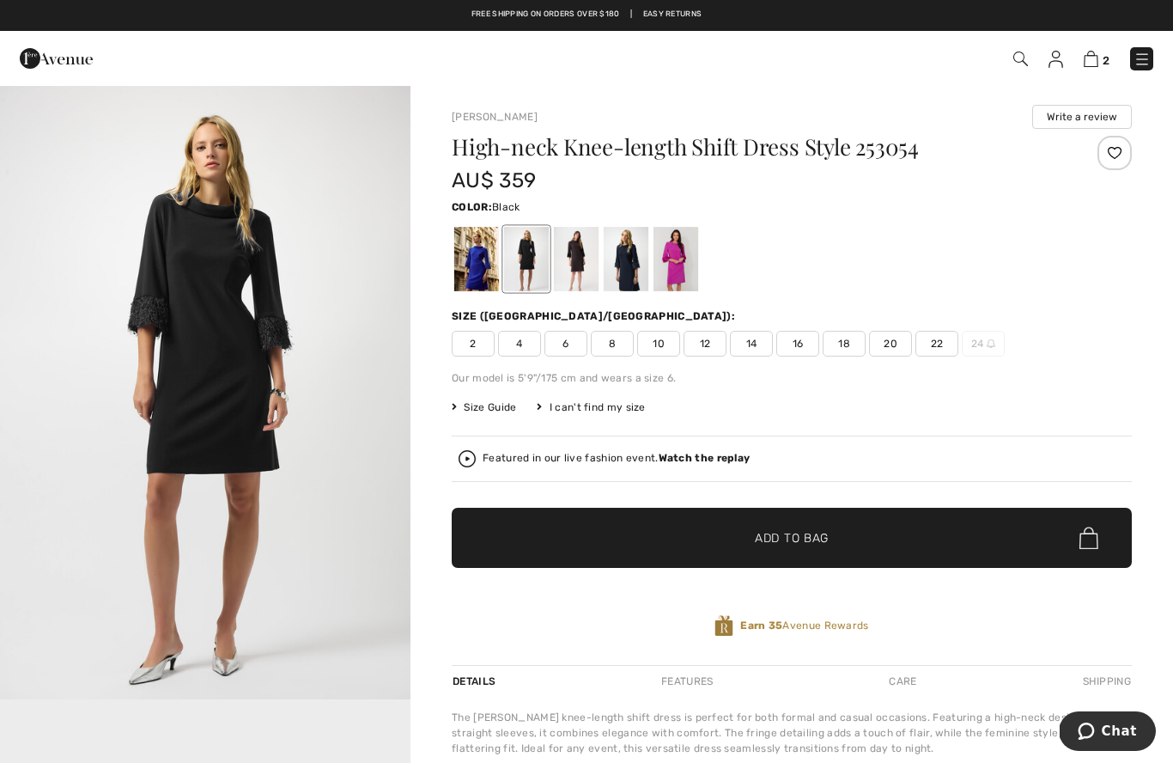
click at [532, 256] on div at bounding box center [526, 259] width 45 height 64
click at [466, 274] on div at bounding box center [476, 259] width 45 height 64
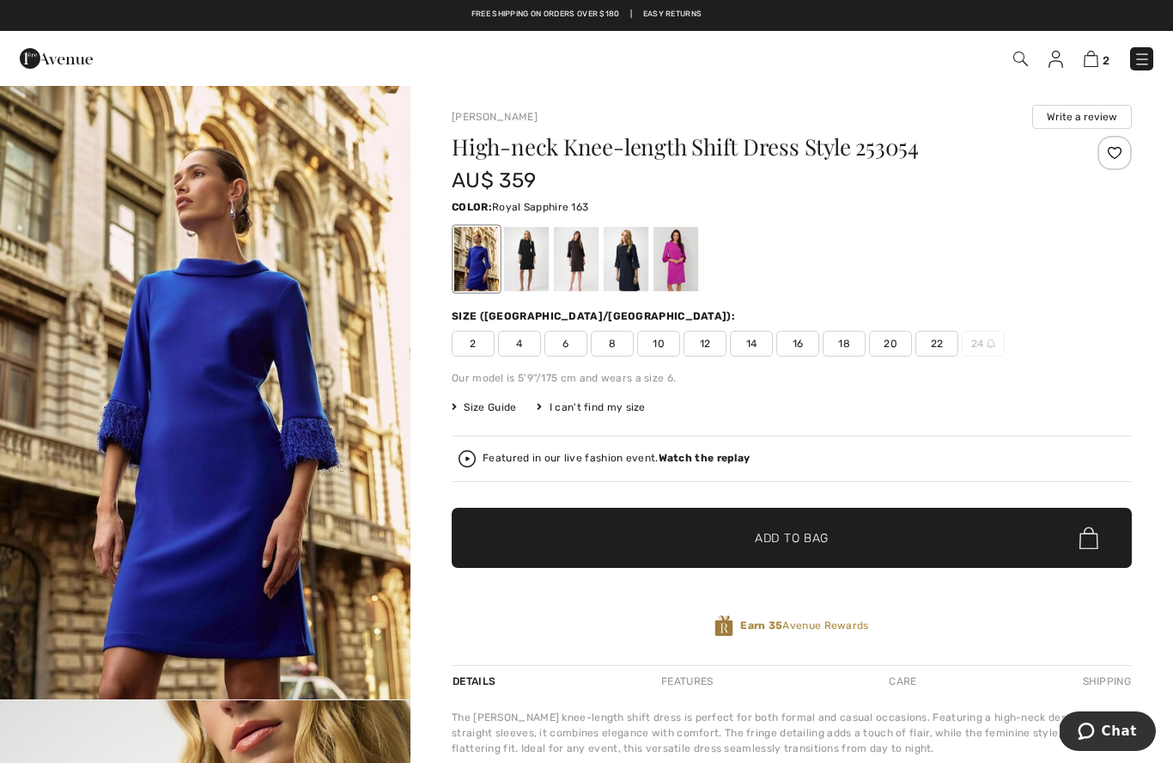
click at [586, 271] on div at bounding box center [576, 259] width 45 height 64
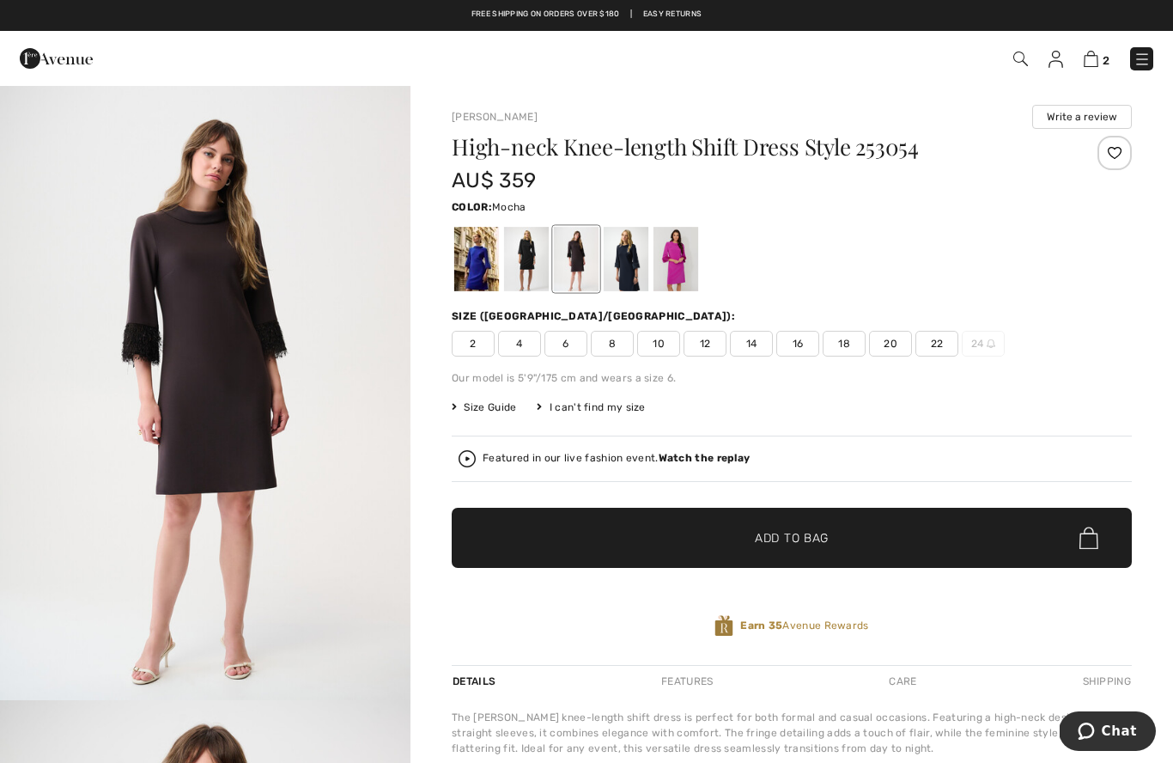
click at [630, 283] on div at bounding box center [626, 259] width 45 height 64
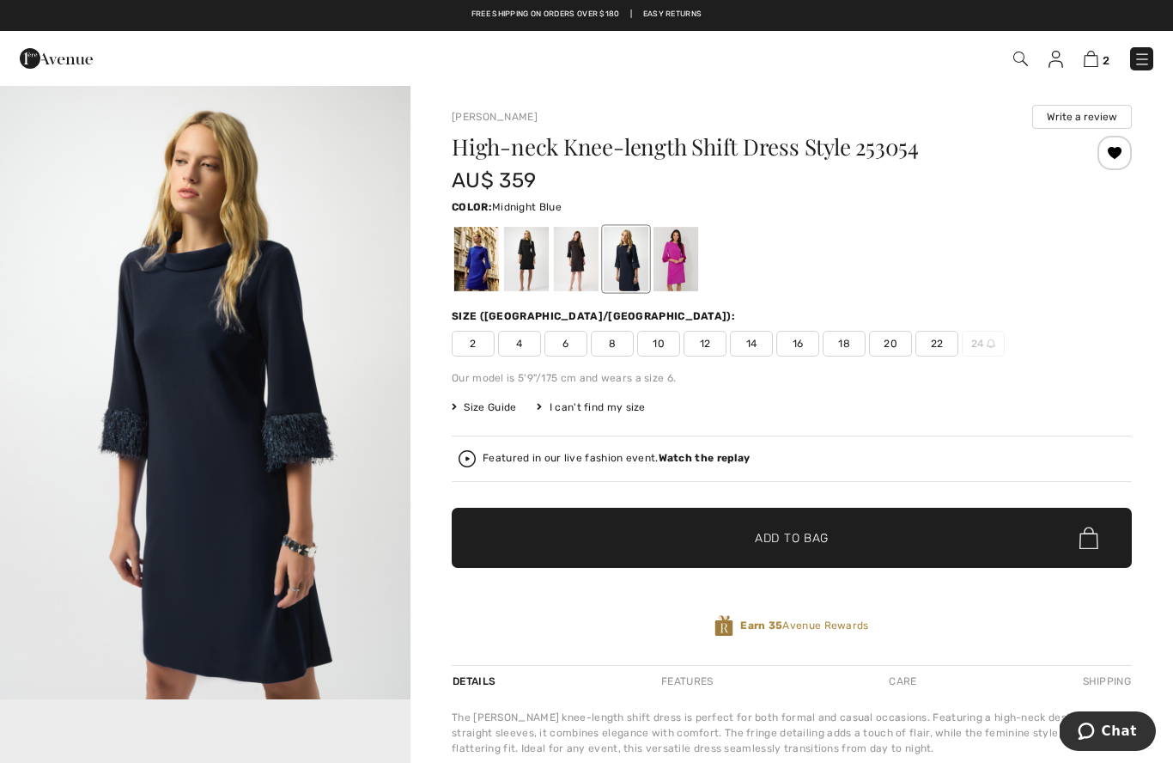
scroll to position [5, 0]
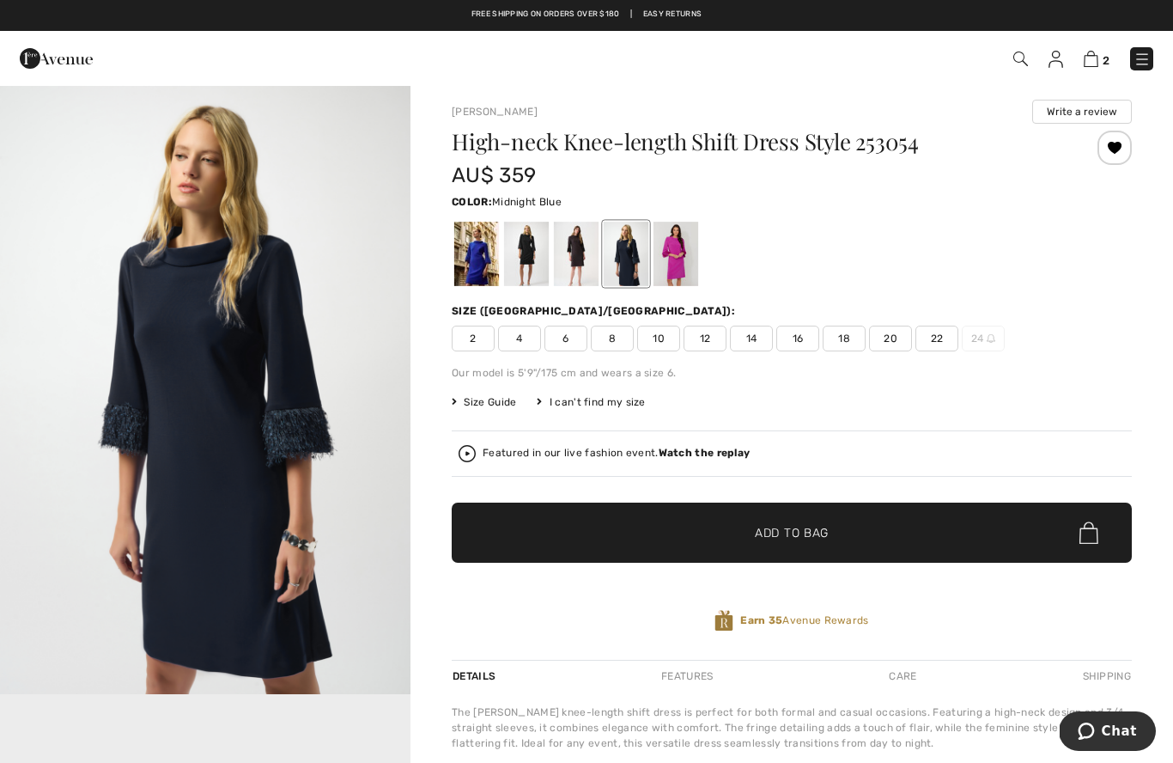
click at [167, 364] on img "1 / 1" at bounding box center [205, 386] width 411 height 615
click at [665, 257] on div at bounding box center [676, 254] width 45 height 64
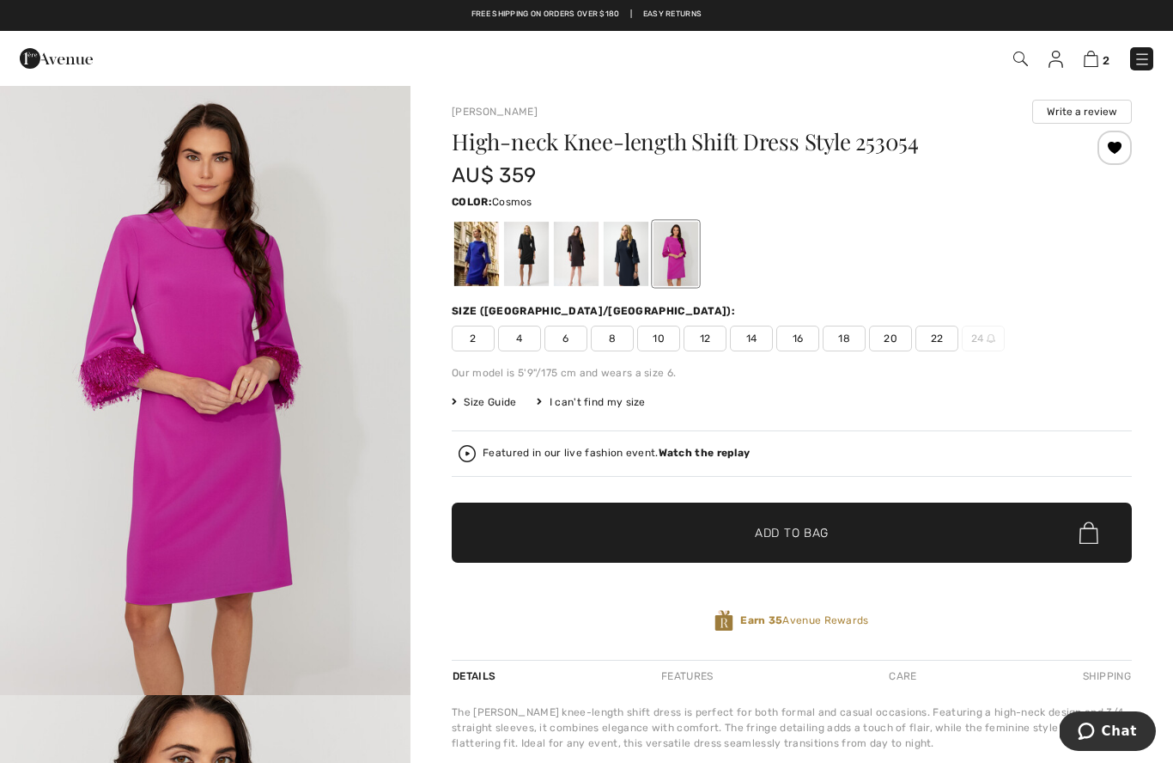
click at [680, 253] on div at bounding box center [676, 254] width 45 height 64
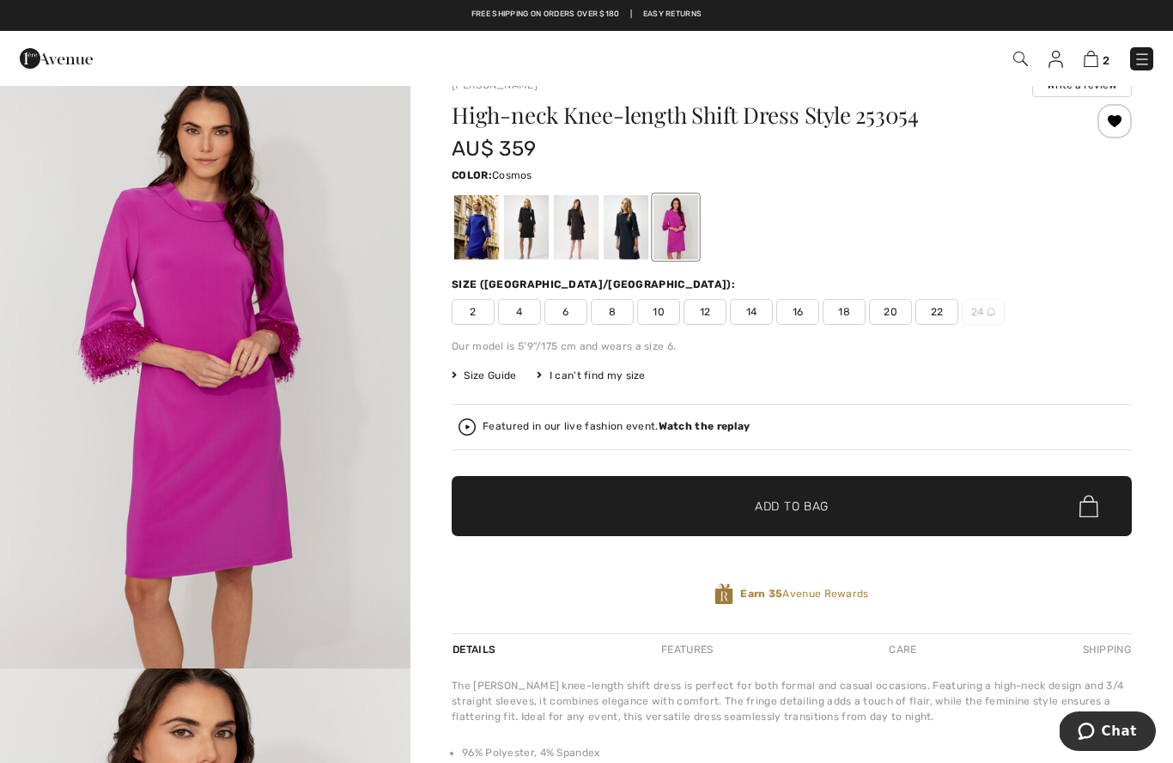
scroll to position [31, 0]
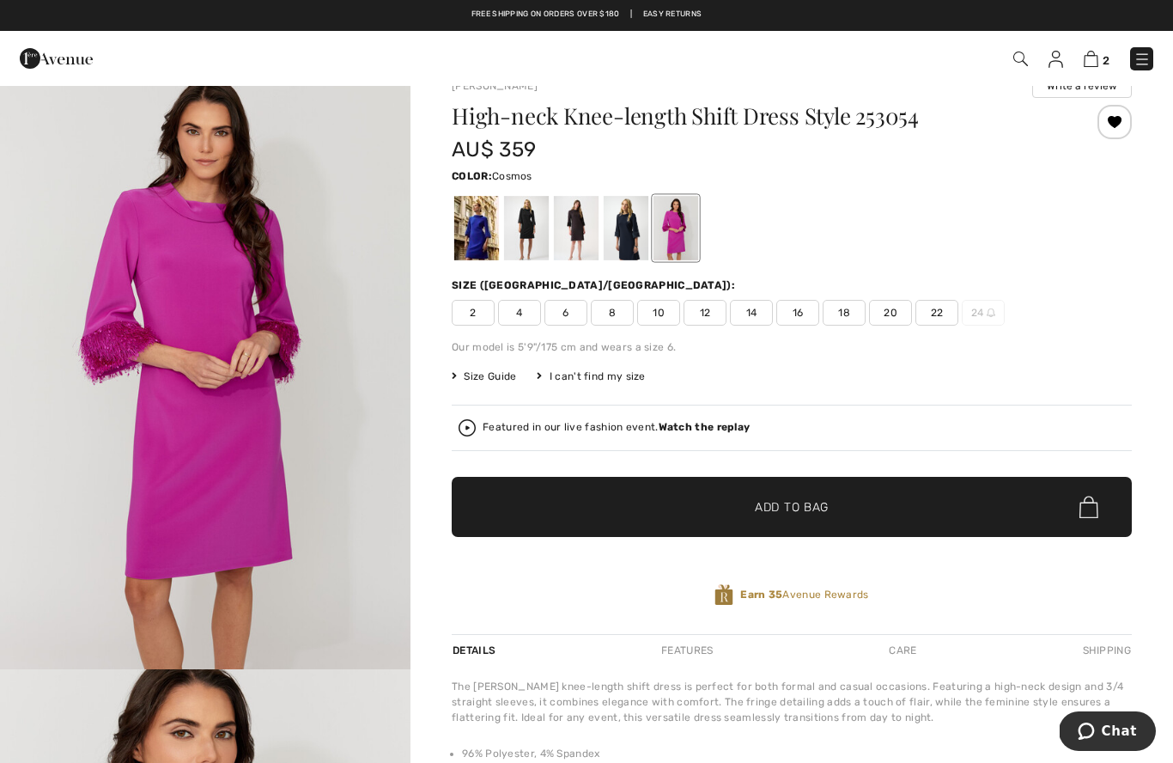
click at [167, 333] on img "1 / 5" at bounding box center [205, 361] width 411 height 616
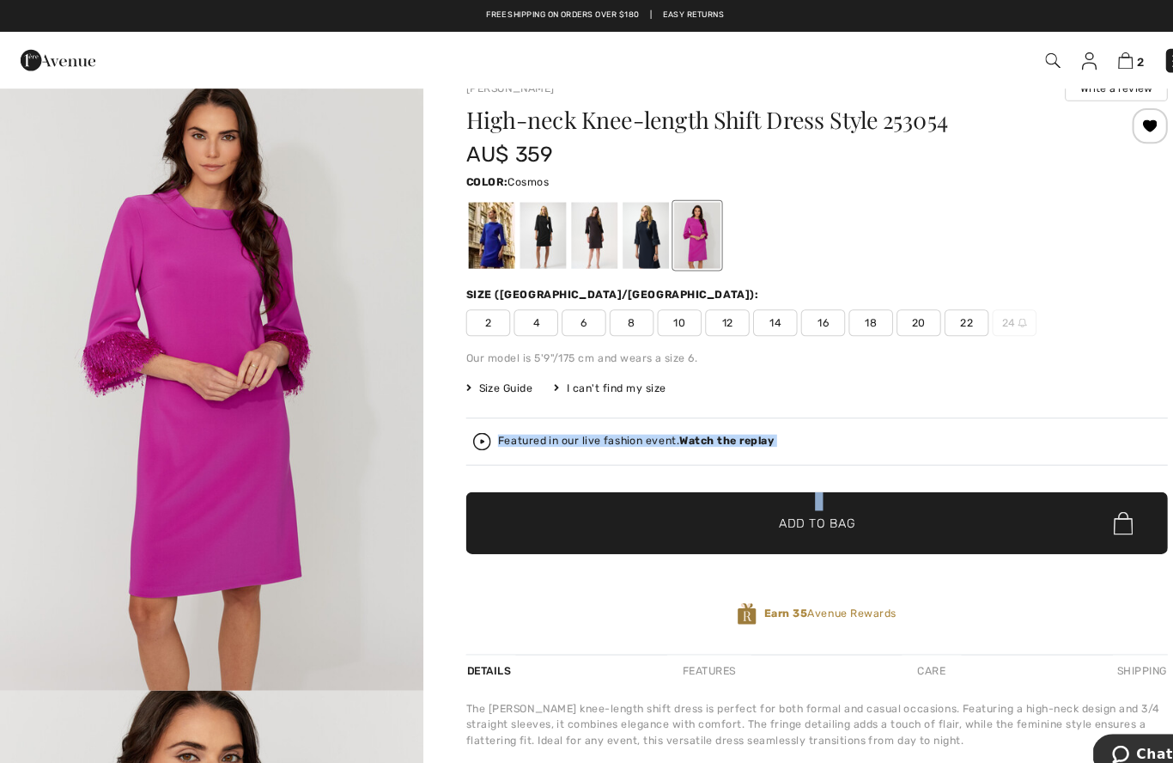
click at [875, 172] on div "Color: Cosmos" at bounding box center [792, 175] width 680 height 21
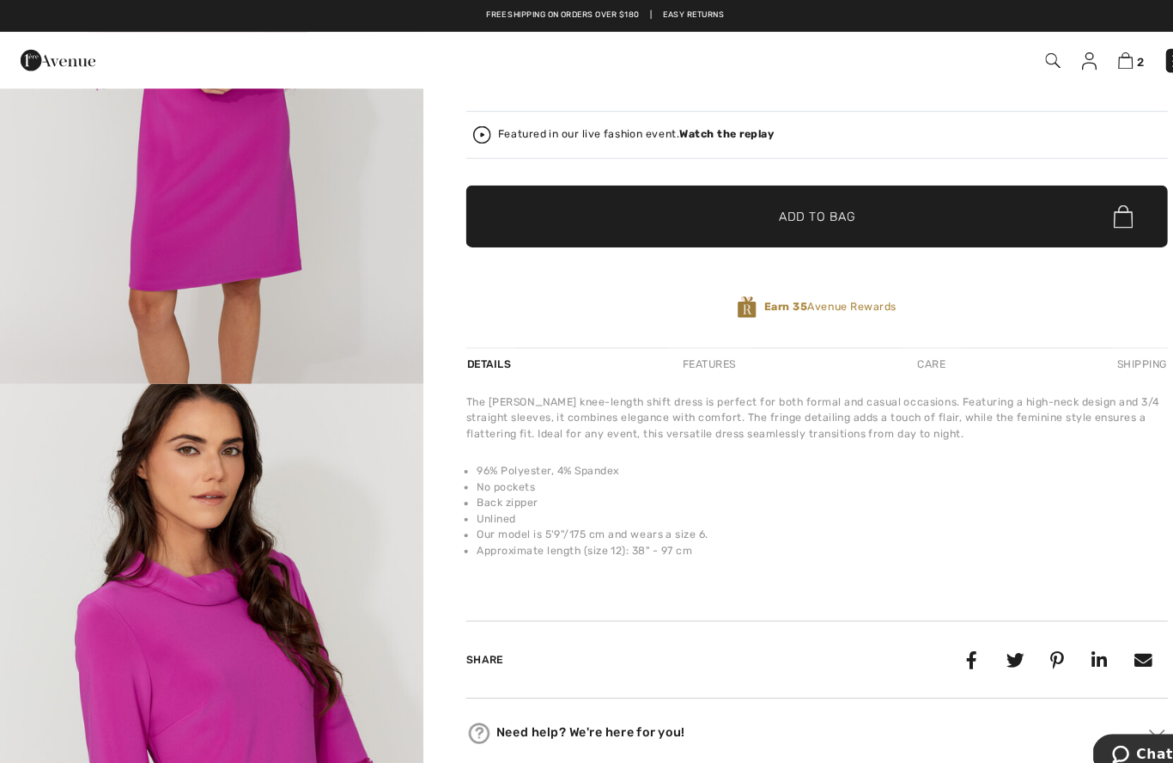
scroll to position [309, 0]
